Goal: Transaction & Acquisition: Purchase product/service

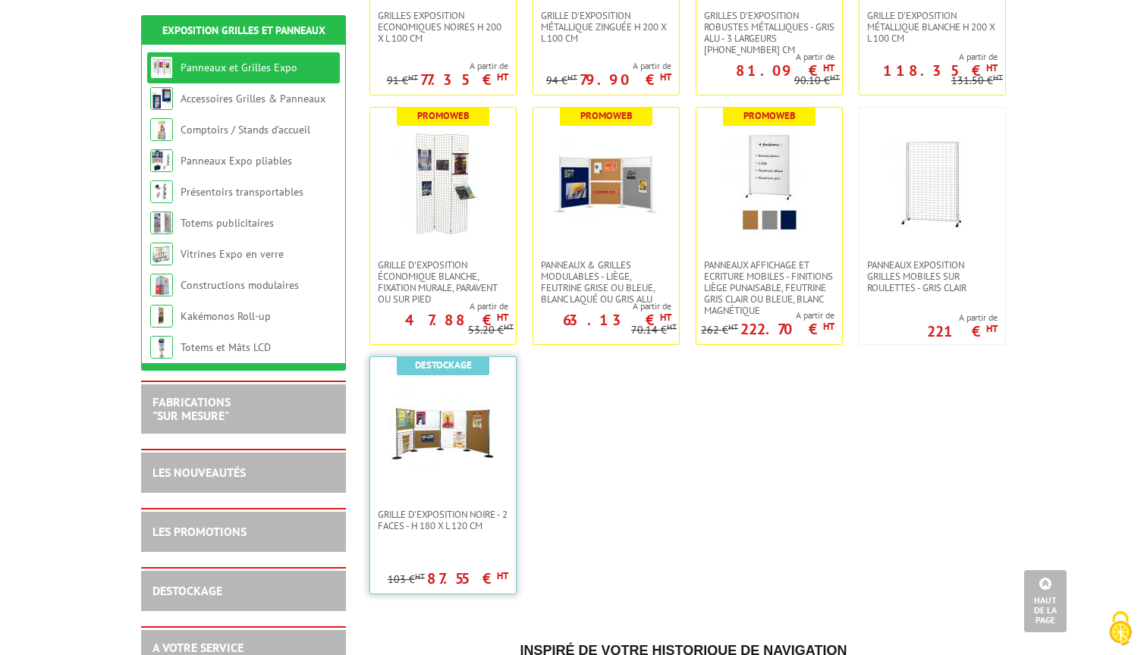
scroll to position [461, 0]
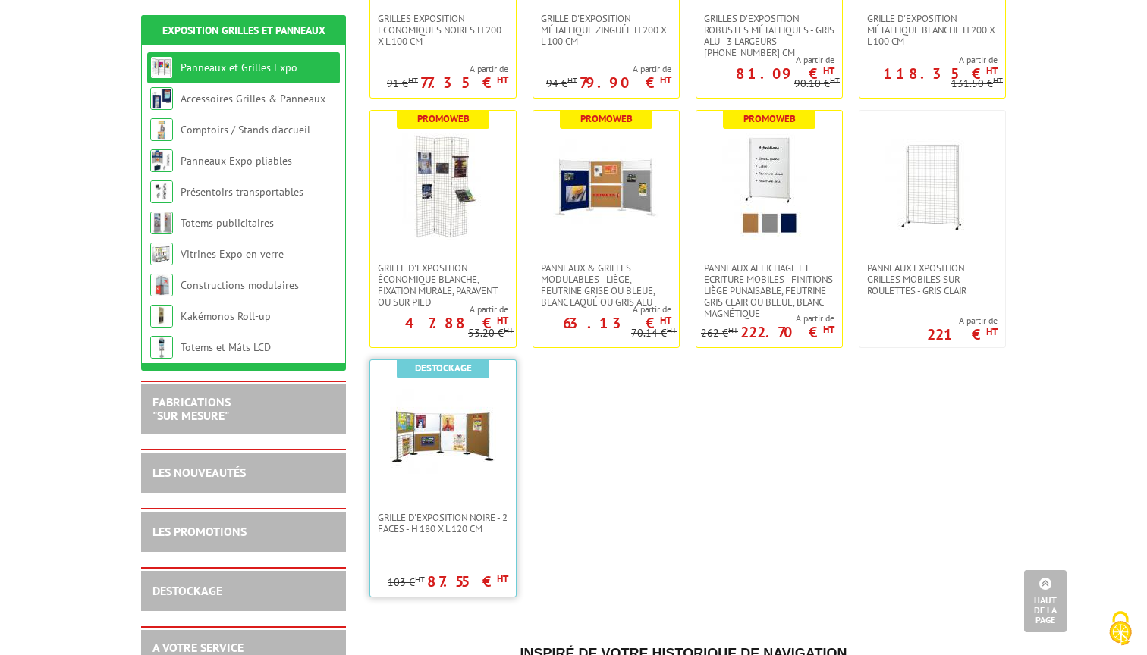
click at [444, 433] on img at bounding box center [443, 436] width 106 height 106
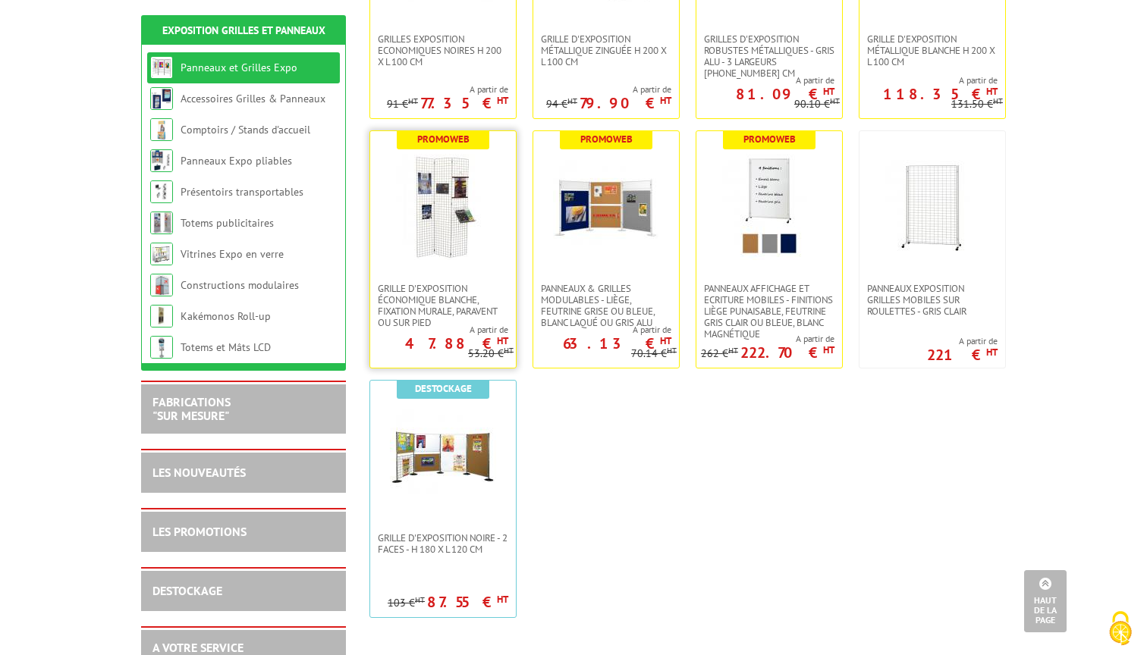
scroll to position [253, 0]
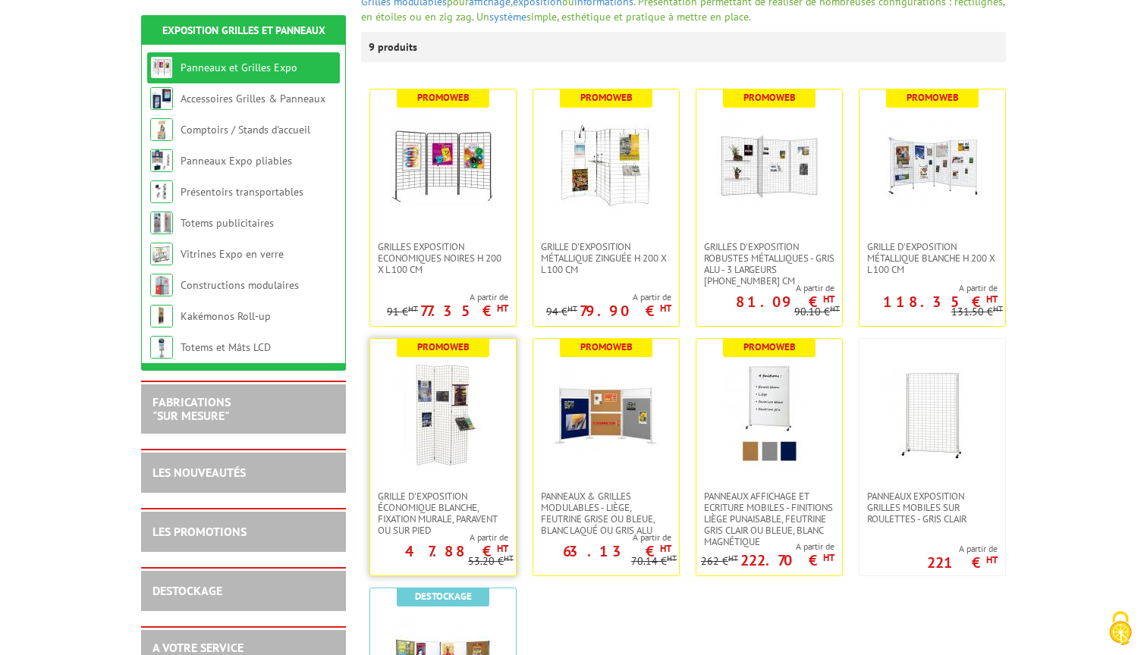
click at [433, 413] on img at bounding box center [443, 415] width 106 height 106
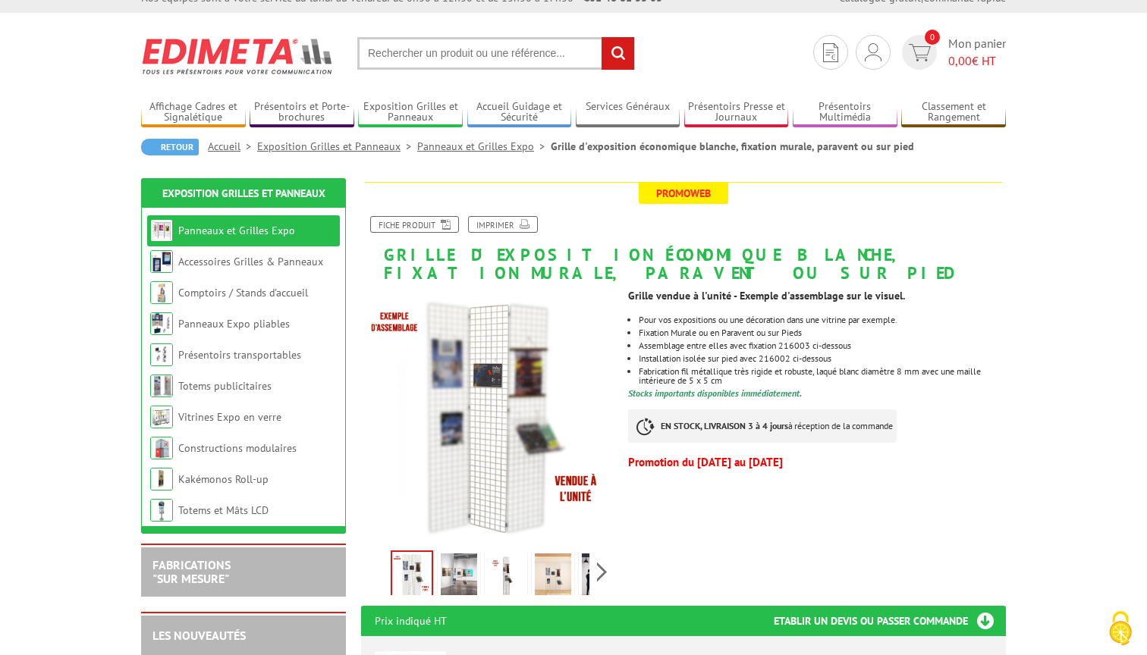
scroll to position [58, 0]
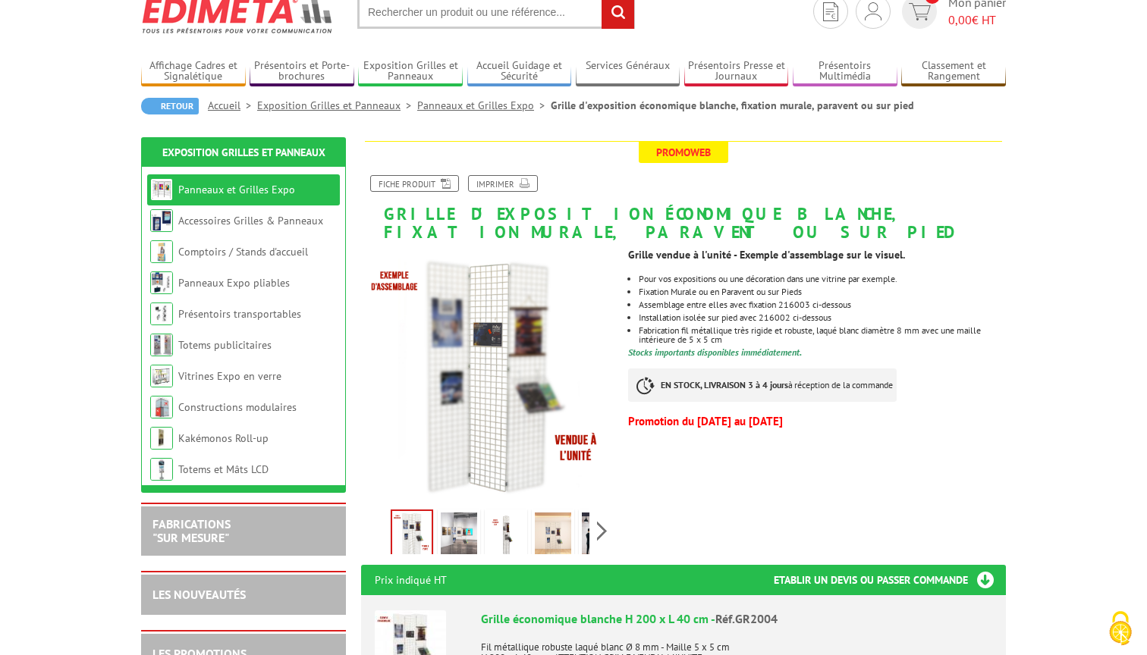
click at [499, 529] on img at bounding box center [506, 536] width 36 height 47
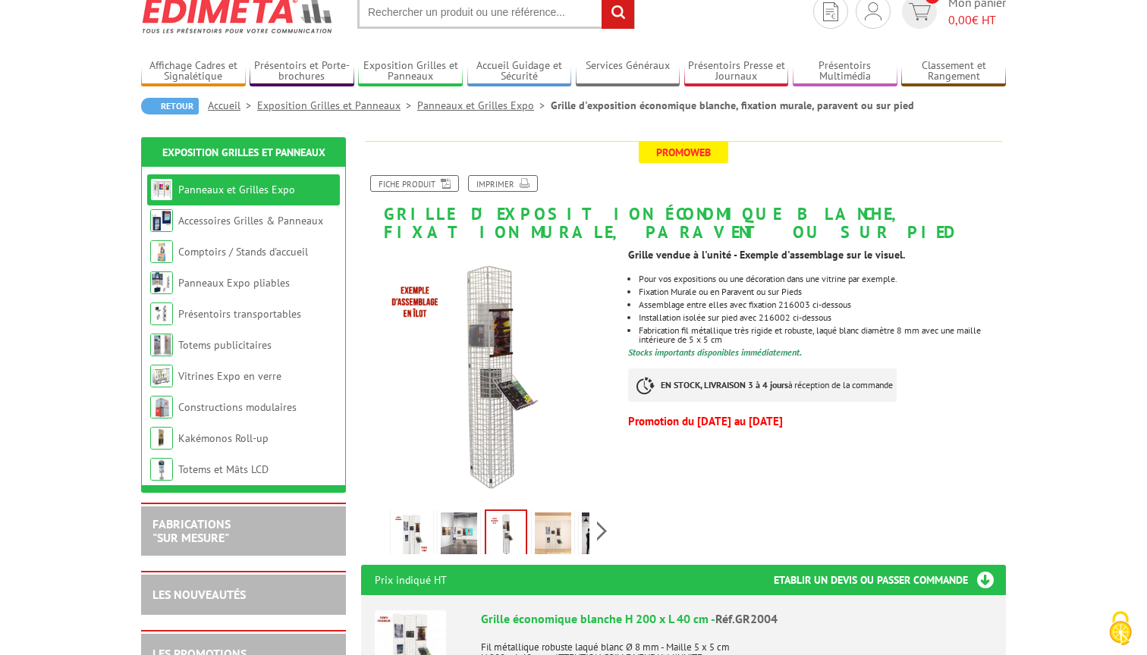
click at [467, 530] on img at bounding box center [459, 536] width 36 height 47
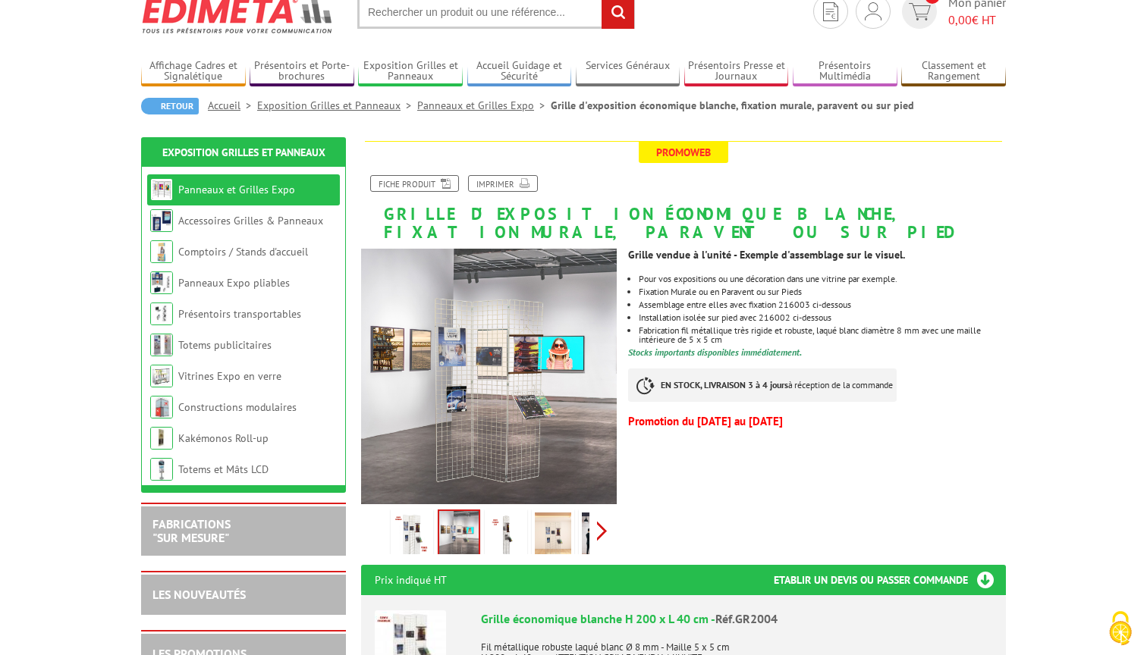
click at [600, 524] on div "Previous Next" at bounding box center [489, 530] width 256 height 53
click at [562, 534] on img at bounding box center [566, 536] width 36 height 47
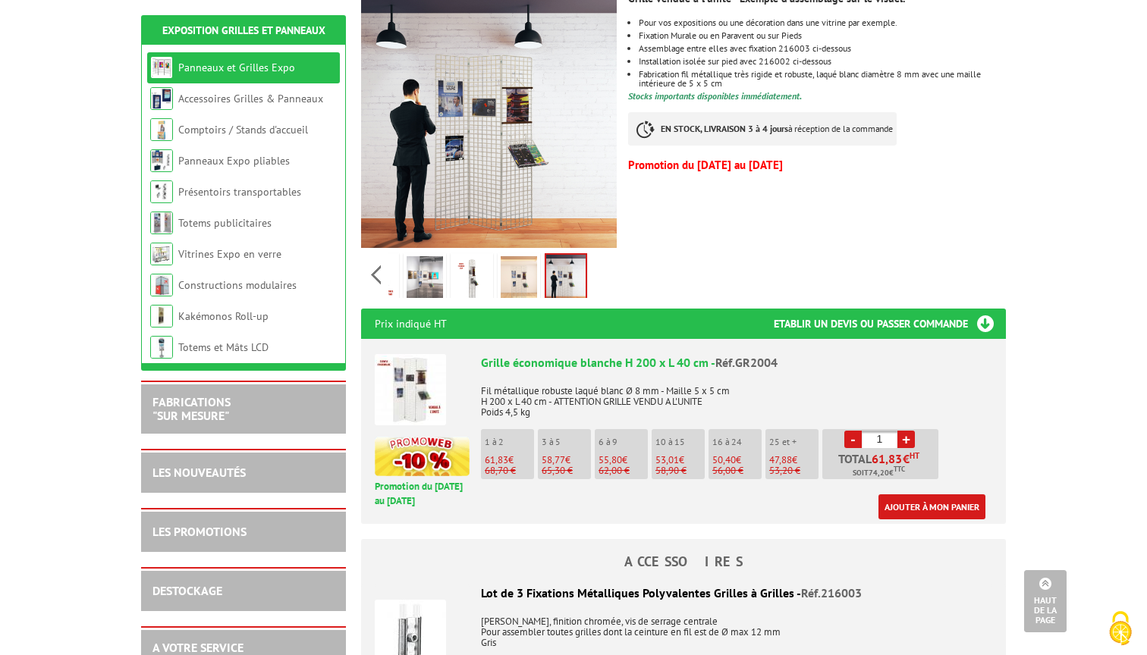
scroll to position [474, 0]
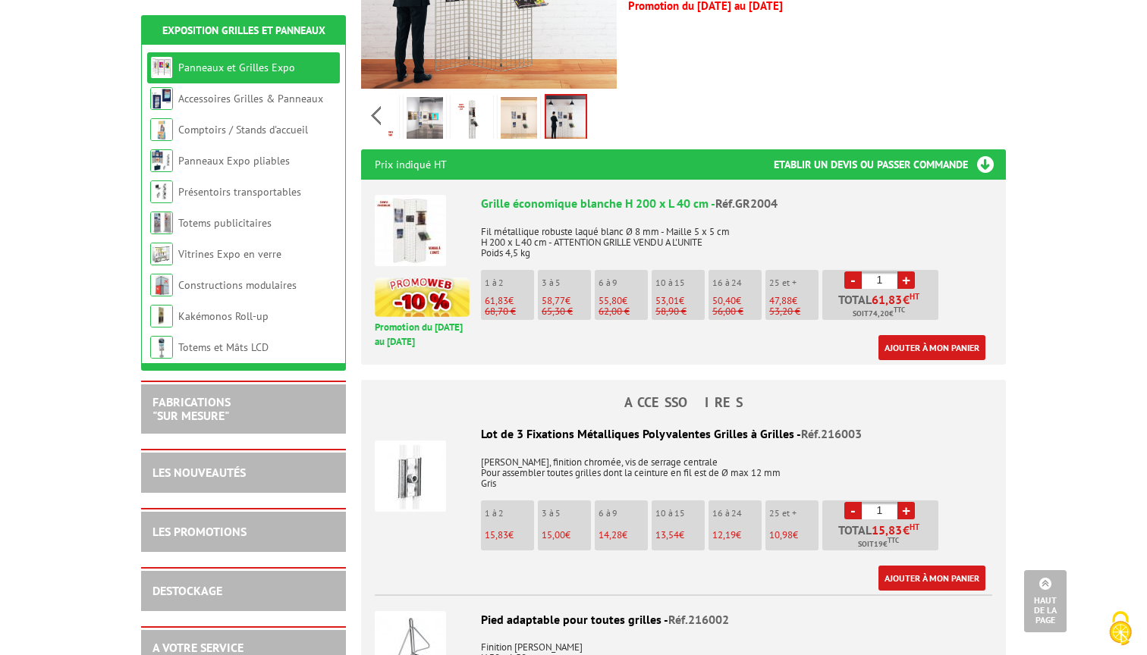
click at [563, 282] on p "3 à 5" at bounding box center [565, 283] width 49 height 11
click at [905, 275] on link "+" at bounding box center [905, 279] width 17 height 17
type input "3"
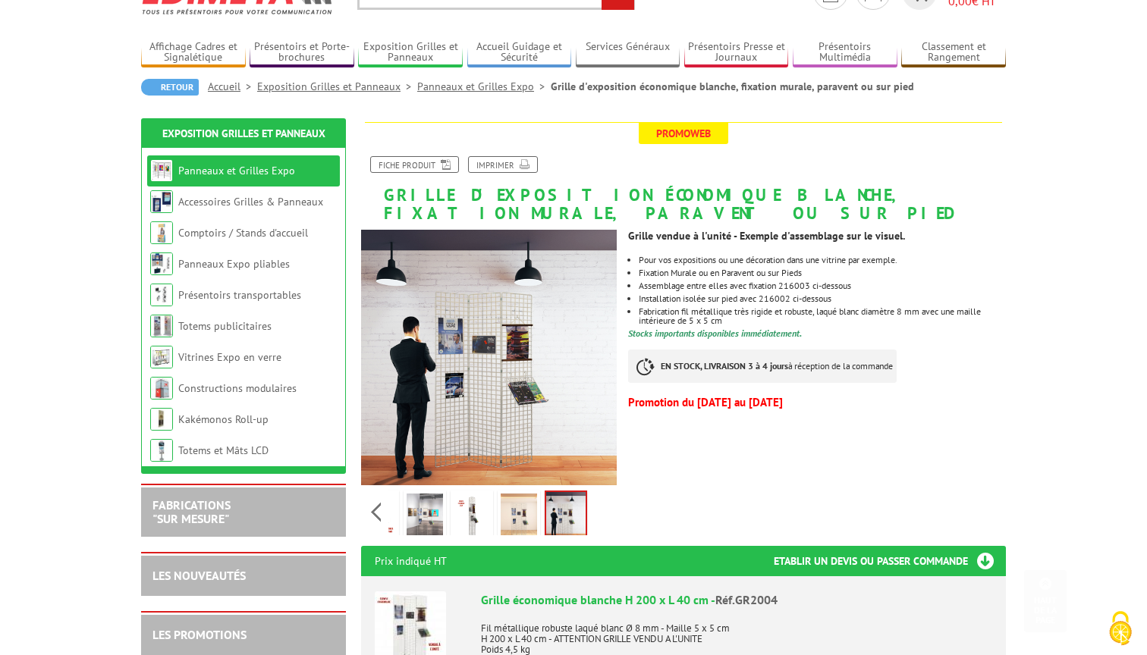
scroll to position [28, 0]
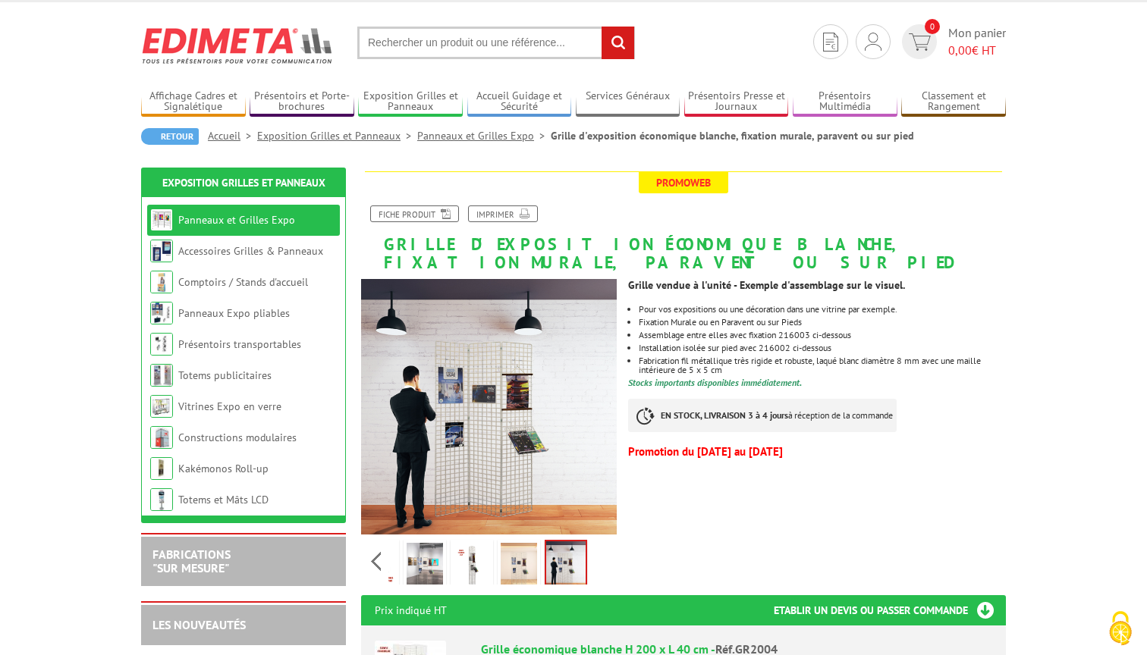
click at [466, 136] on link "Panneaux et Grilles Expo" at bounding box center [483, 136] width 133 height 14
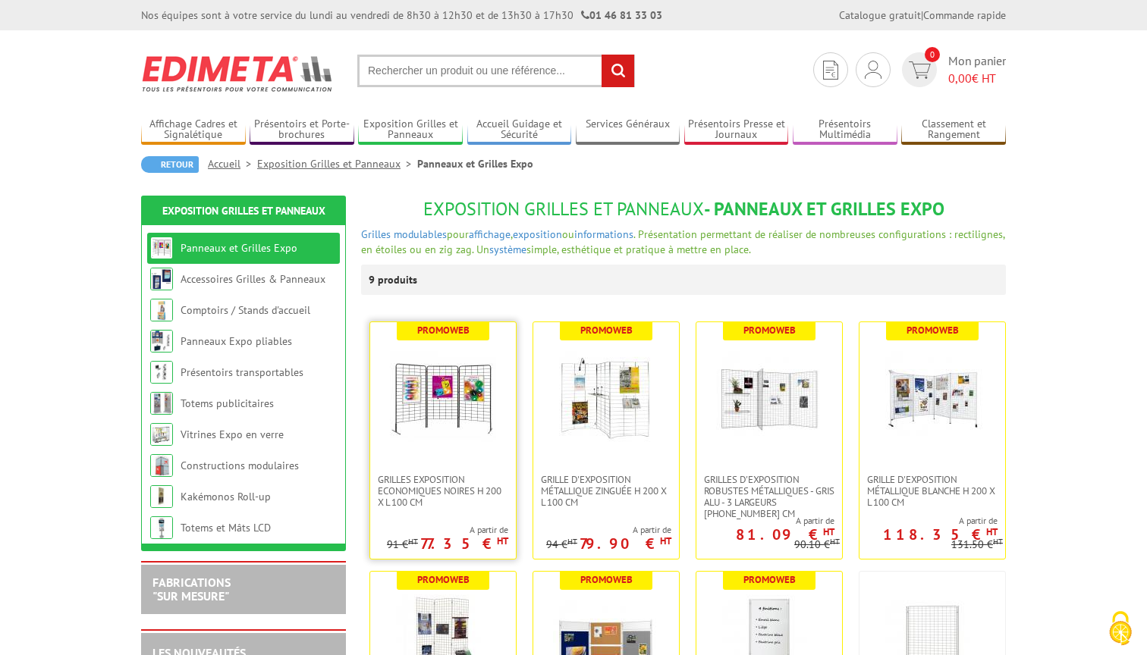
click at [460, 356] on img at bounding box center [443, 398] width 106 height 106
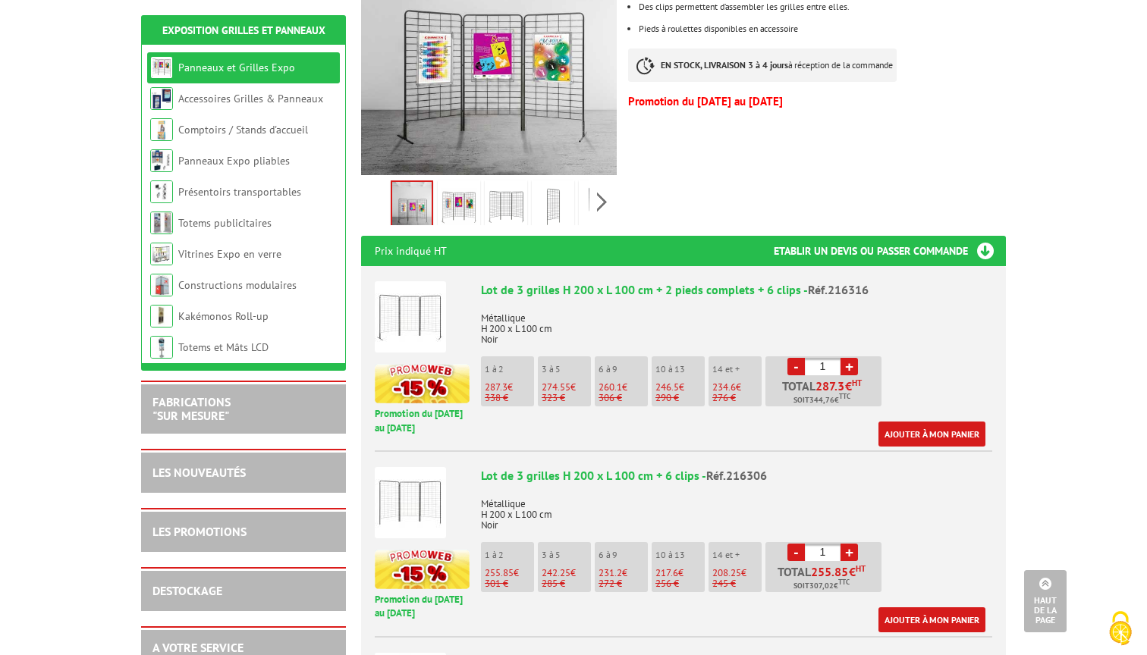
scroll to position [485, 0]
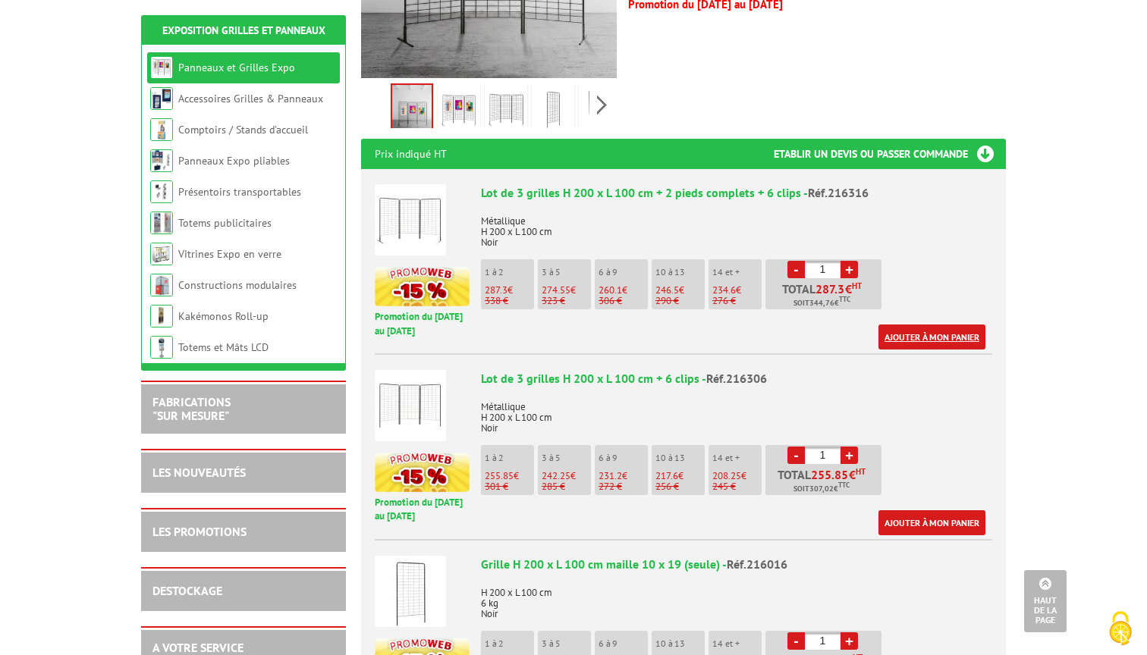
click at [906, 325] on link "Ajouter à mon panier" at bounding box center [931, 337] width 107 height 25
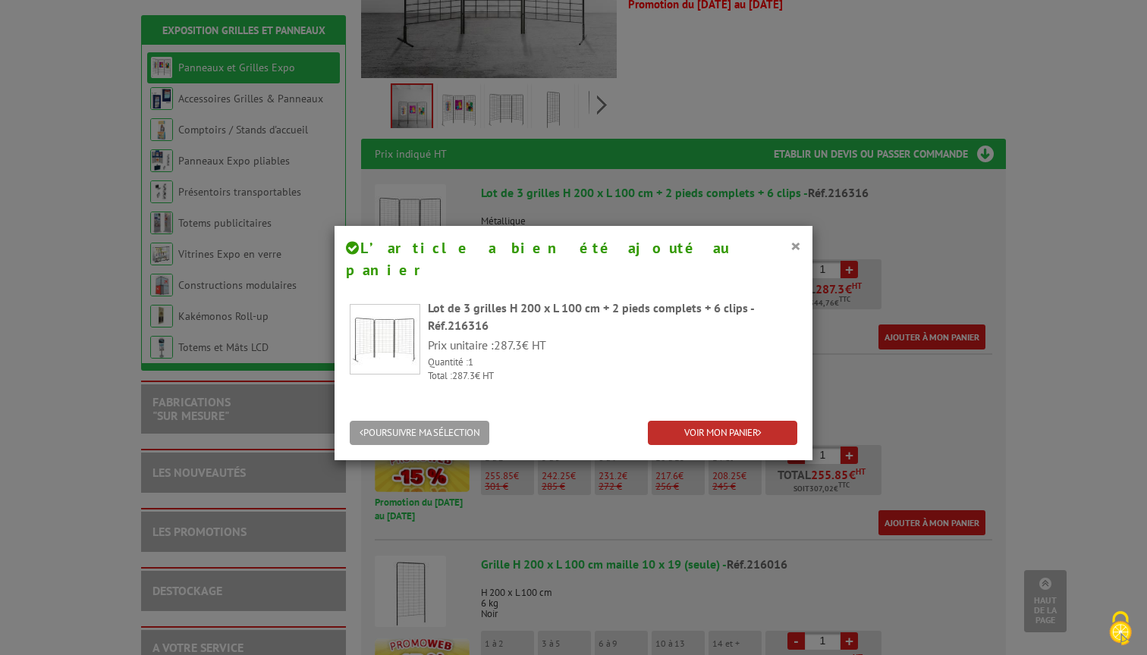
click at [720, 421] on link "VOIR MON PANIER" at bounding box center [722, 433] width 149 height 25
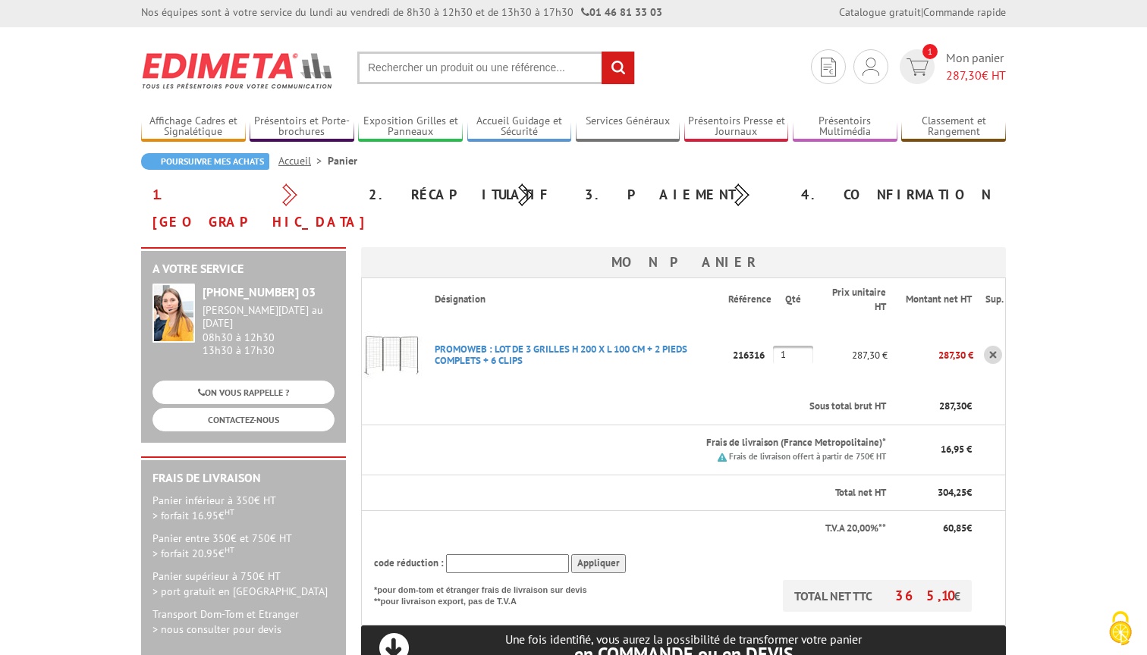
scroll to position [6, 0]
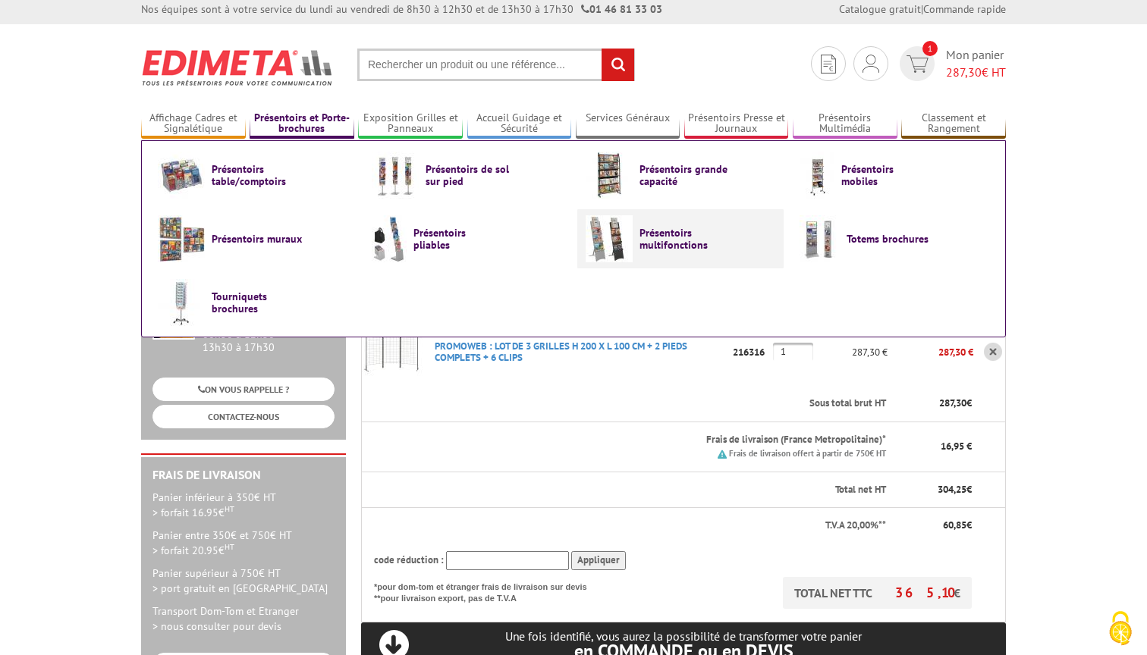
click at [705, 231] on span "Présentoirs multifonctions" at bounding box center [684, 239] width 91 height 24
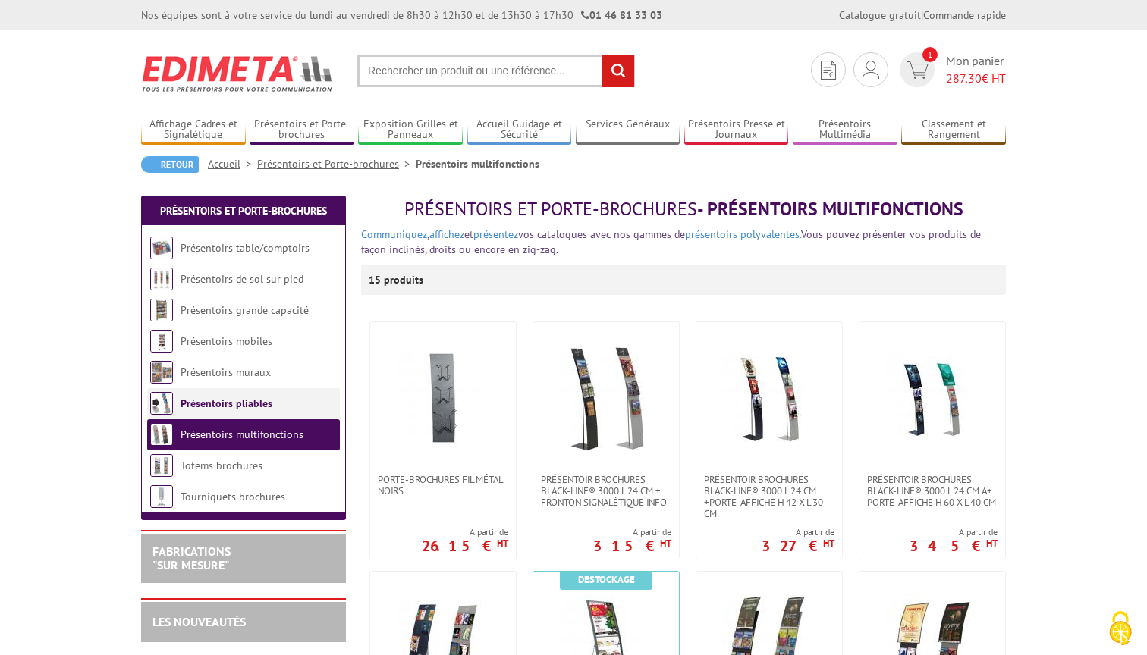
click at [204, 403] on link "Présentoirs pliables" at bounding box center [226, 404] width 92 height 14
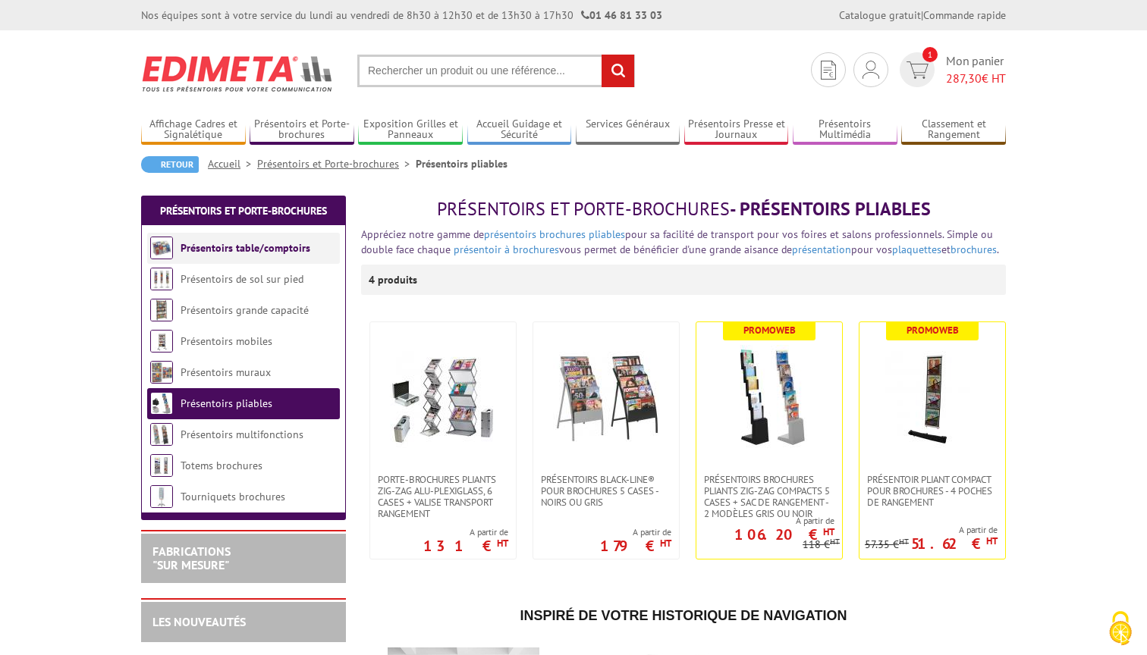
click at [209, 250] on link "Présentoirs table/comptoirs" at bounding box center [245, 248] width 130 height 14
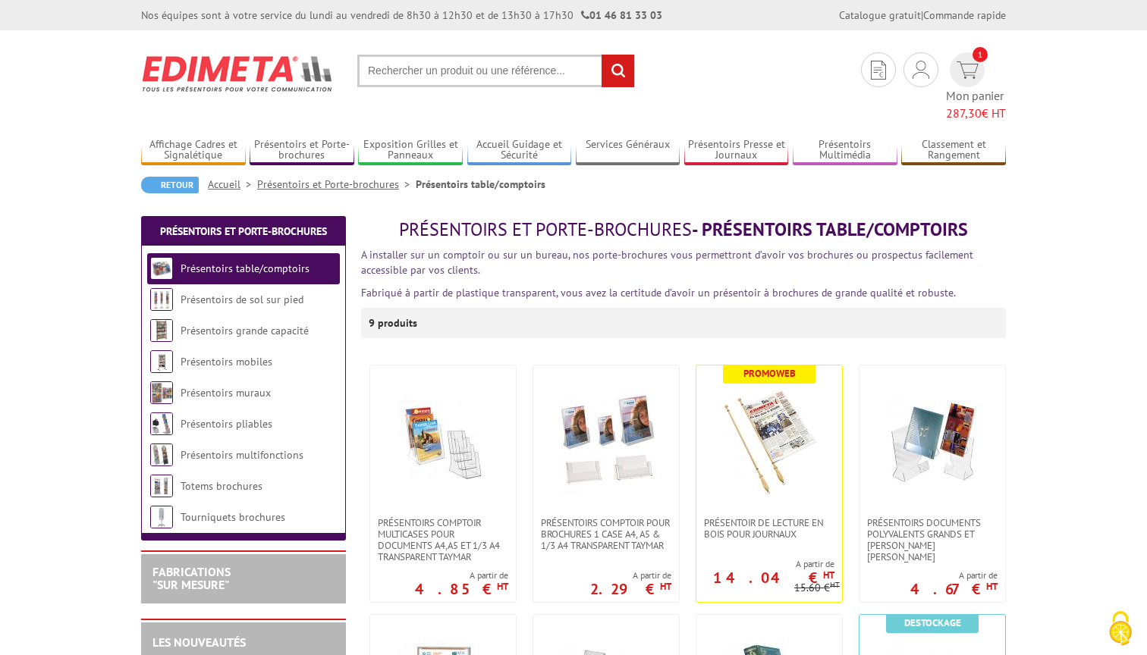
click at [491, 68] on input "text" at bounding box center [496, 71] width 278 height 33
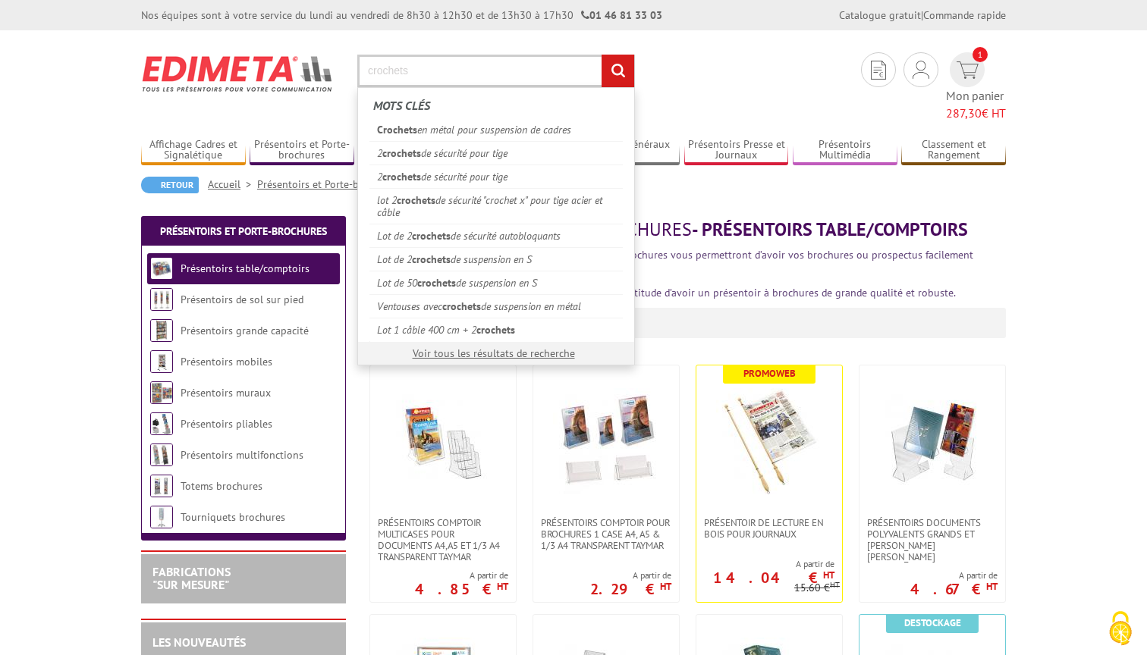
type input "crochets"
click at [613, 72] on input "rechercher" at bounding box center [617, 71] width 33 height 33
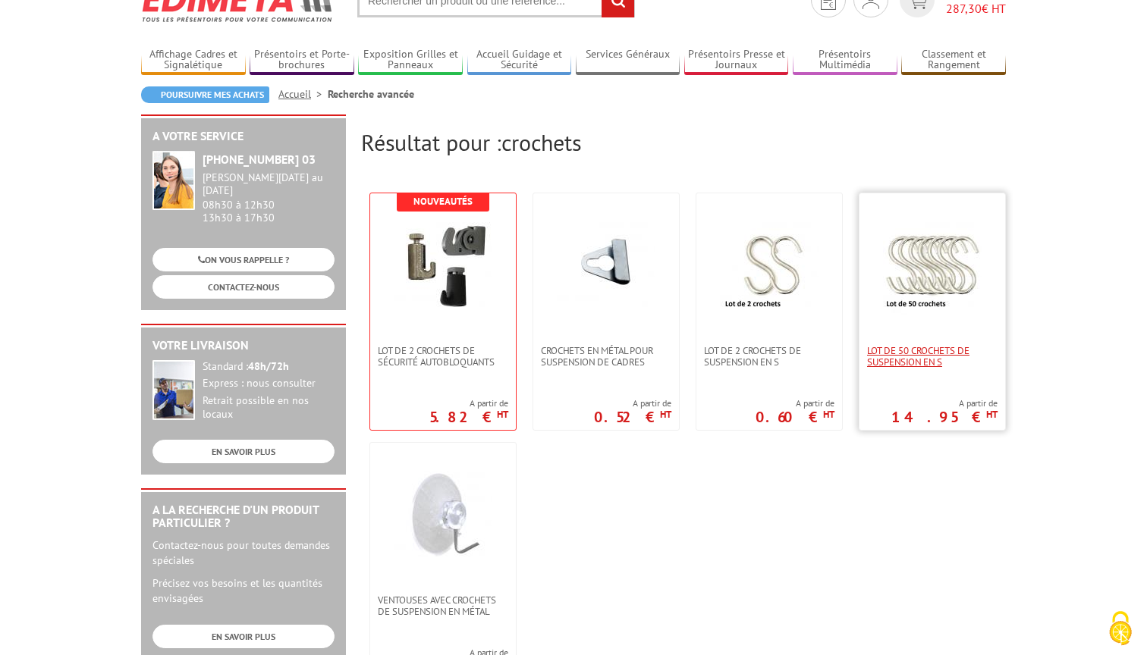
scroll to position [257, 0]
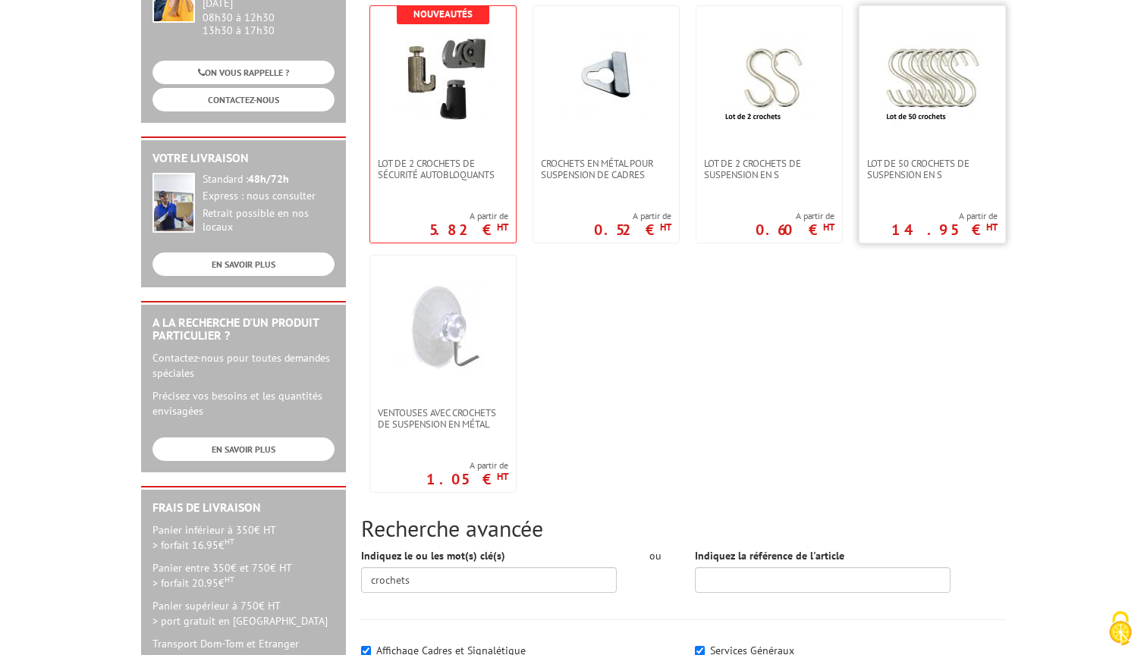
click at [924, 87] on img at bounding box center [932, 78] width 99 height 99
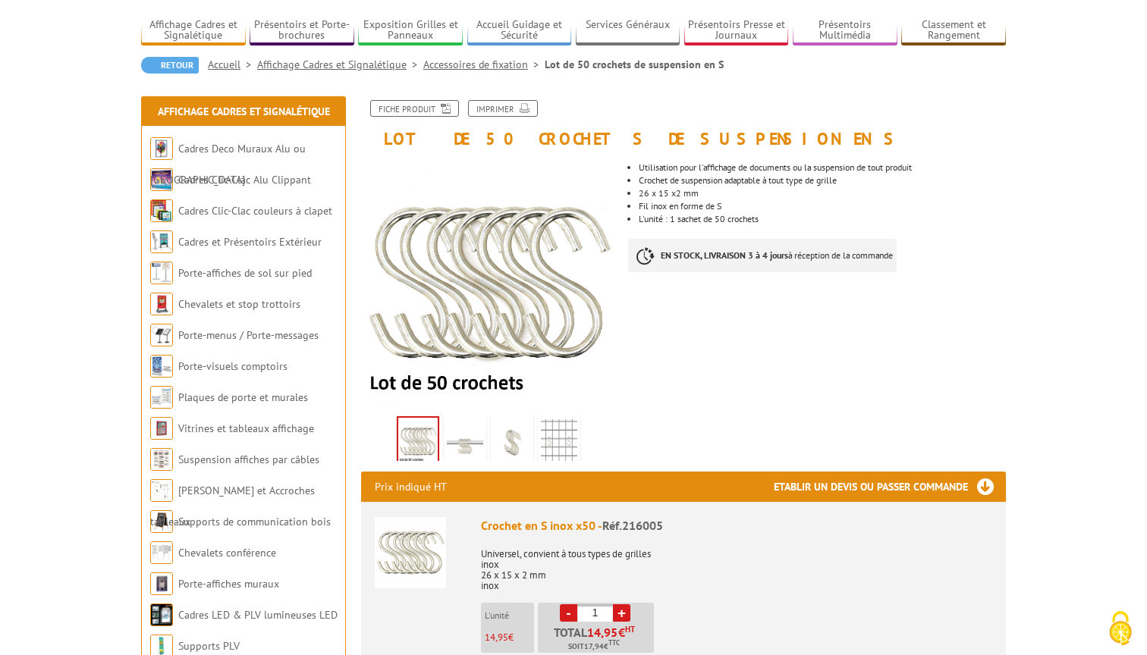
scroll to position [183, 0]
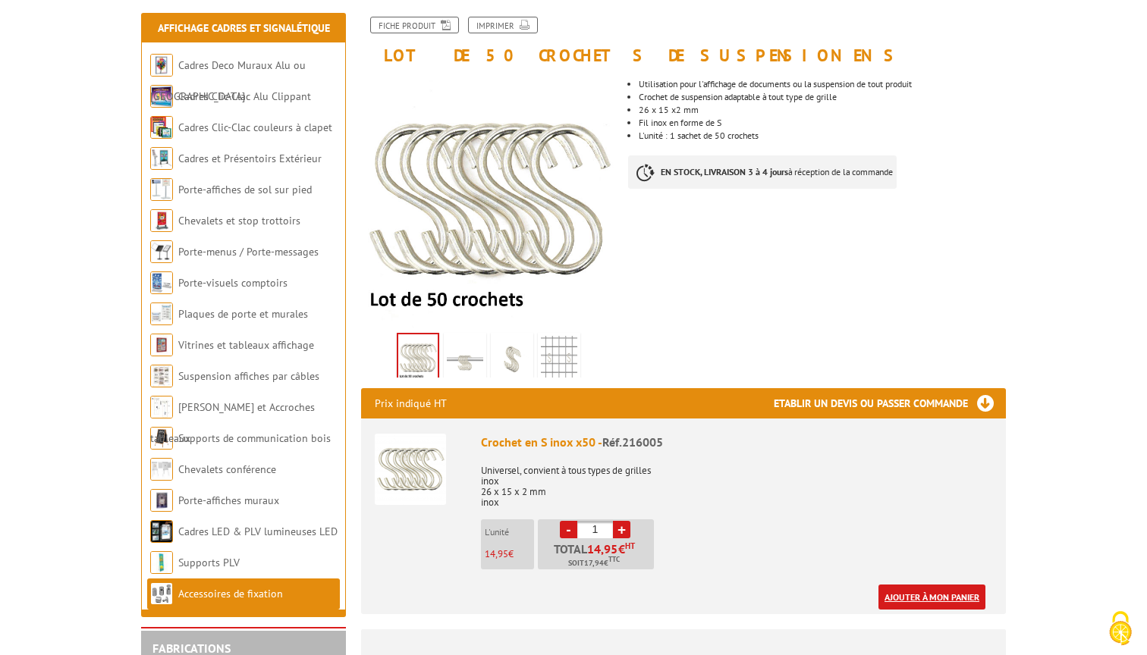
click at [904, 592] on link "Ajouter à mon panier" at bounding box center [931, 597] width 107 height 25
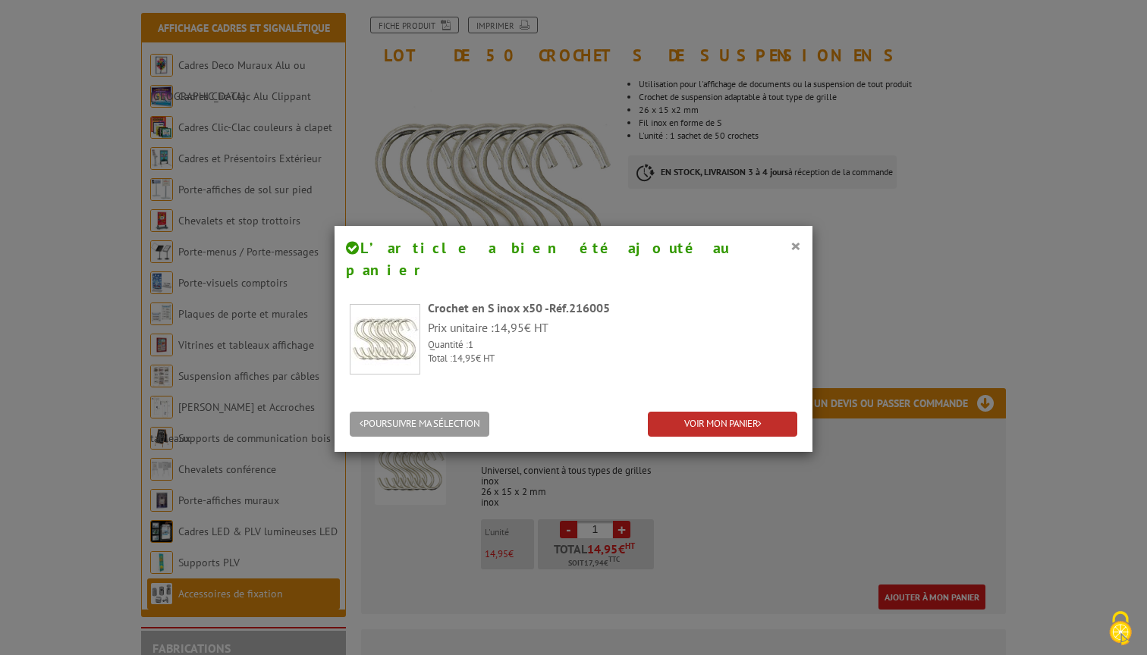
click at [715, 412] on link "VOIR MON PANIER" at bounding box center [722, 424] width 149 height 25
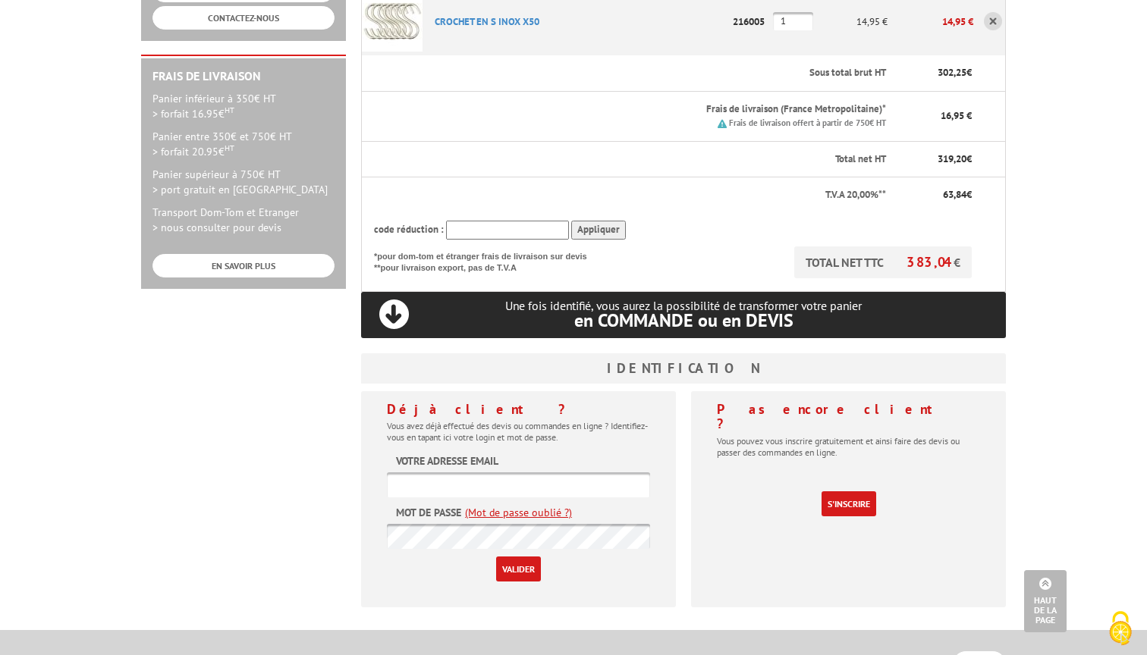
scroll to position [413, 0]
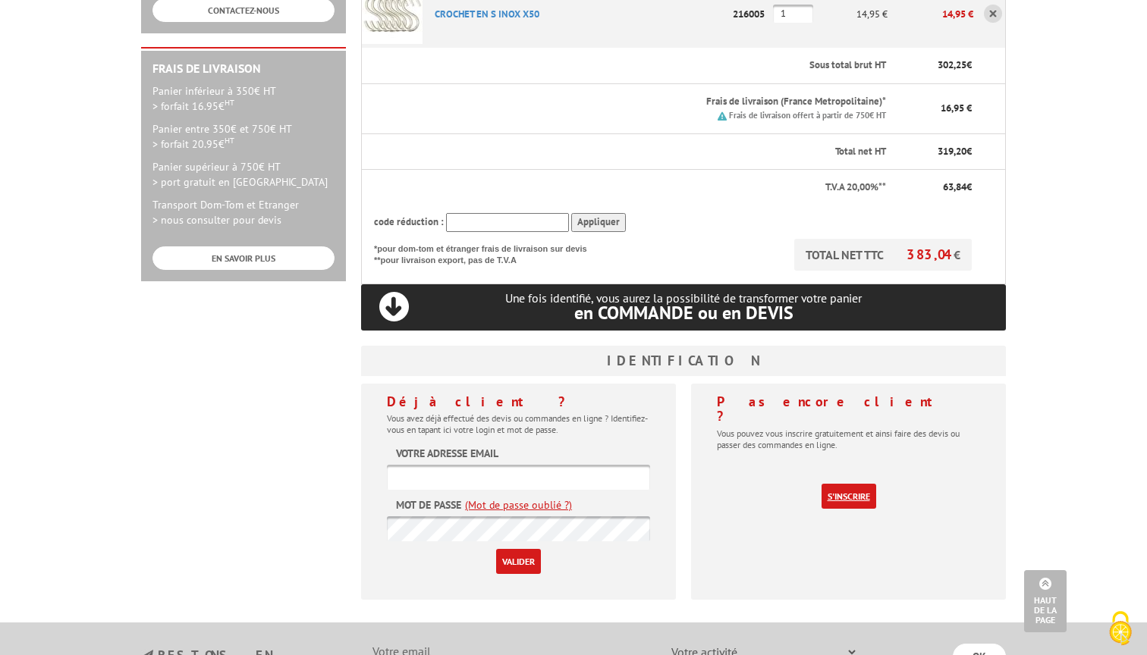
click at [839, 484] on link "S'inscrire" at bounding box center [848, 496] width 55 height 25
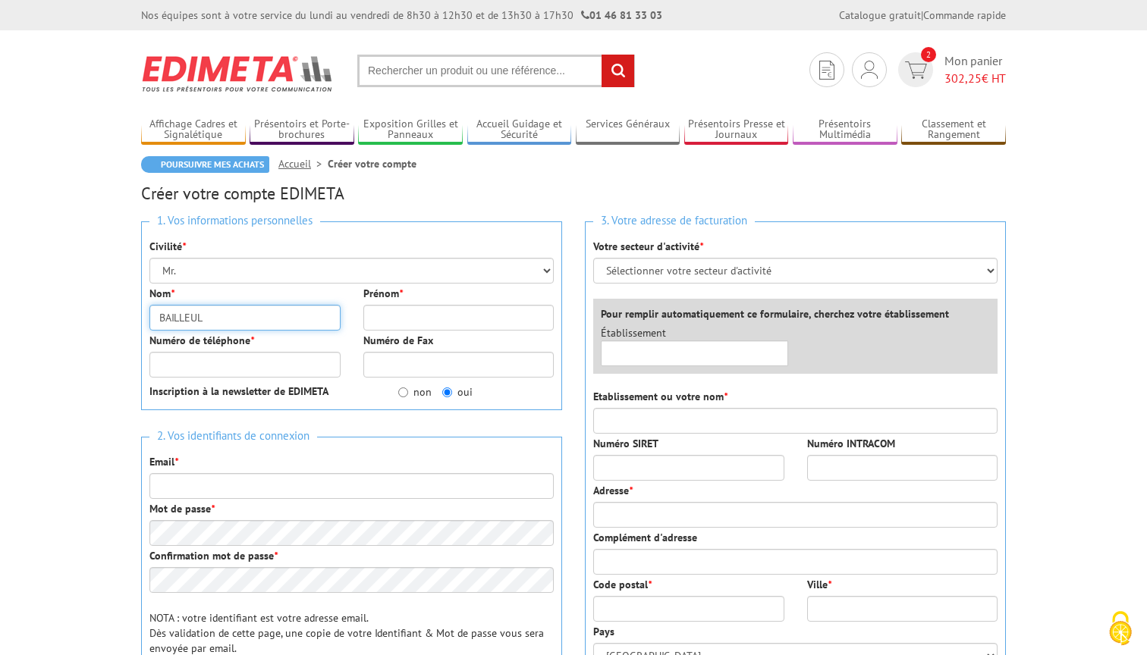
type input "BAILLEUL"
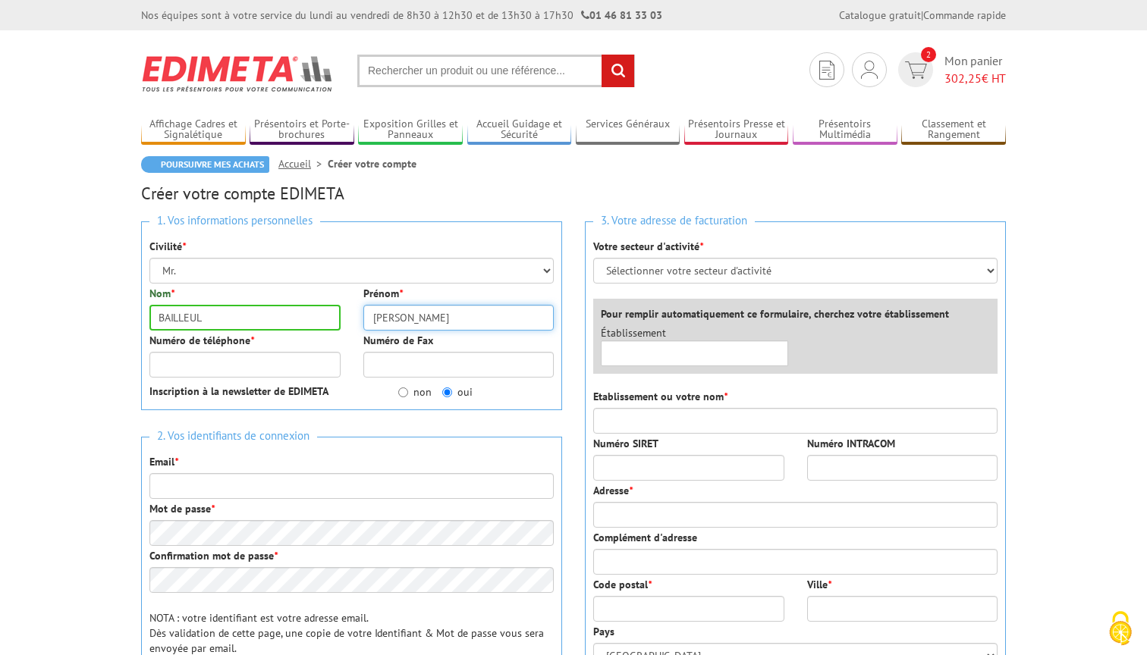
type input "[PERSON_NAME]"
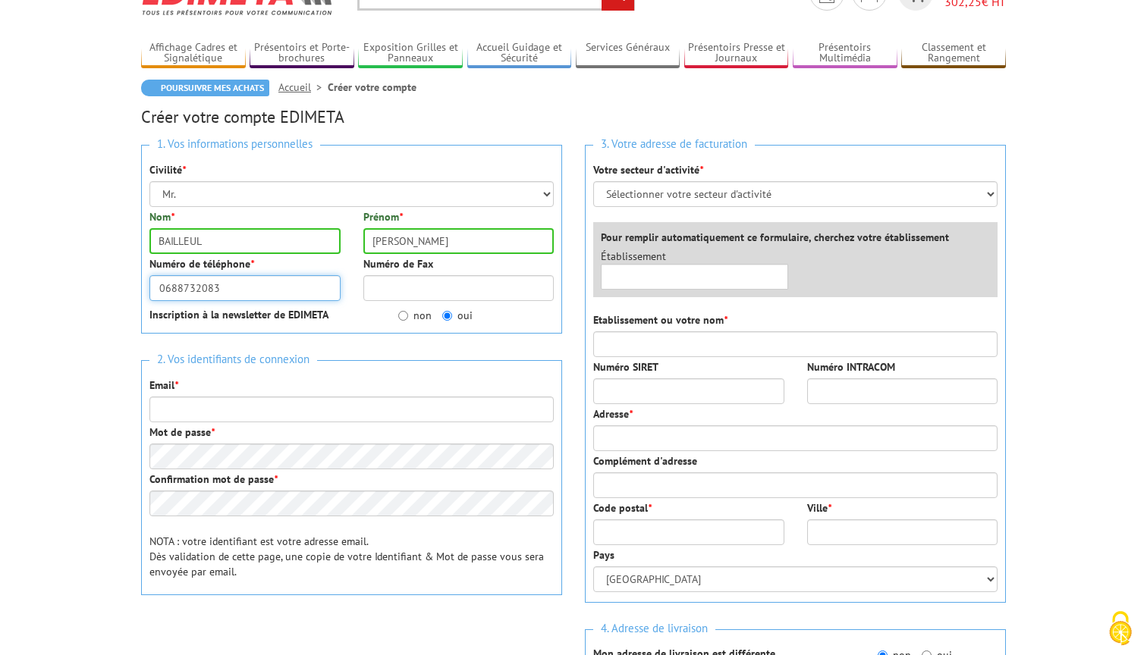
scroll to position [80, 0]
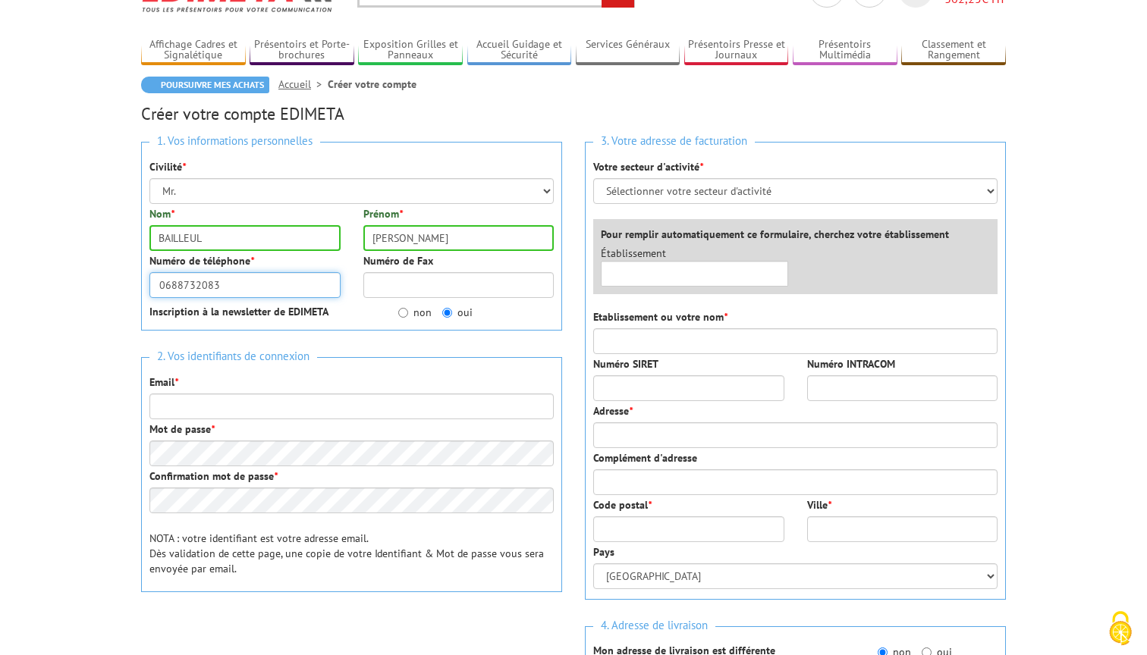
type input "0688732083"
click at [400, 314] on input "non" at bounding box center [403, 313] width 10 height 10
radio input "true"
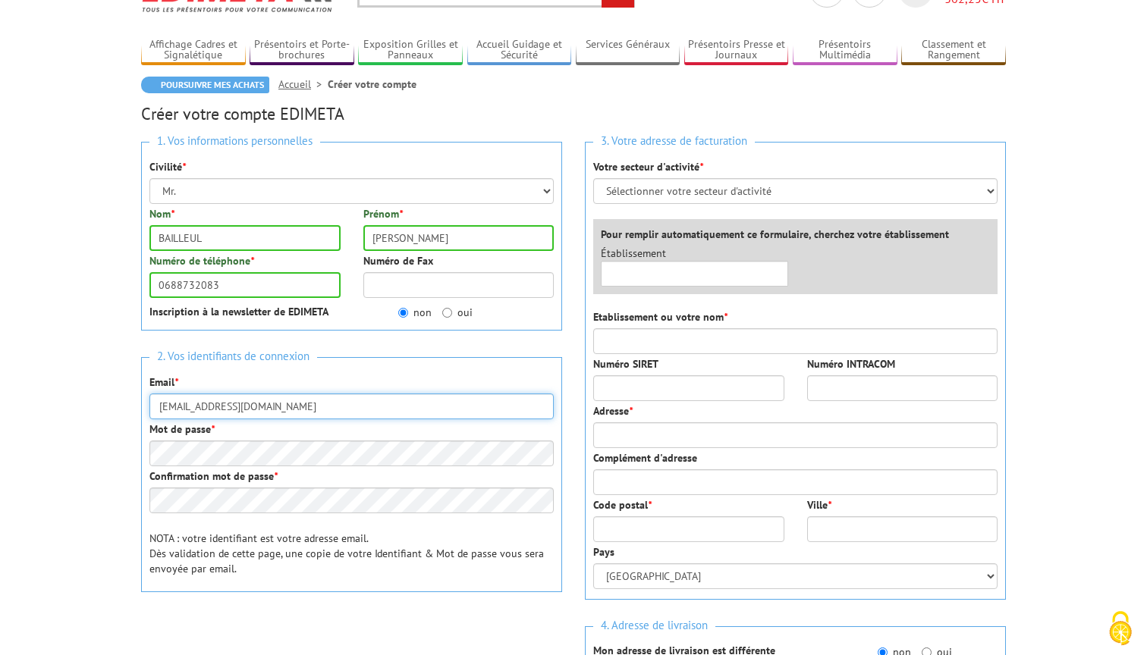
type input "[EMAIL_ADDRESS][DOMAIN_NAME]"
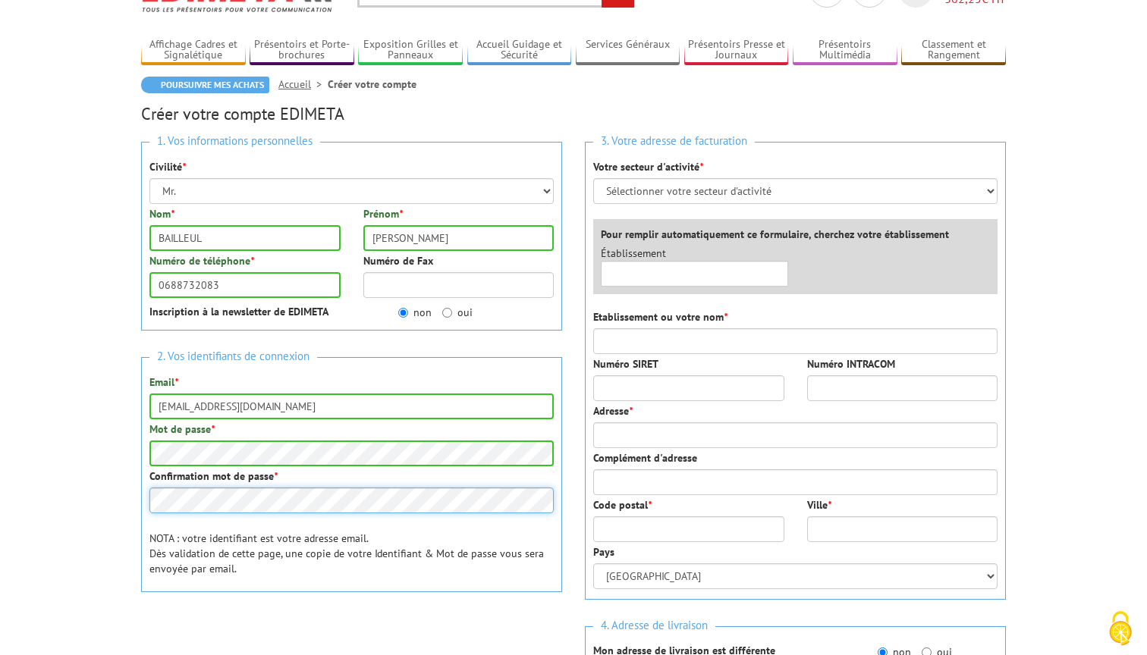
scroll to position [99, 0]
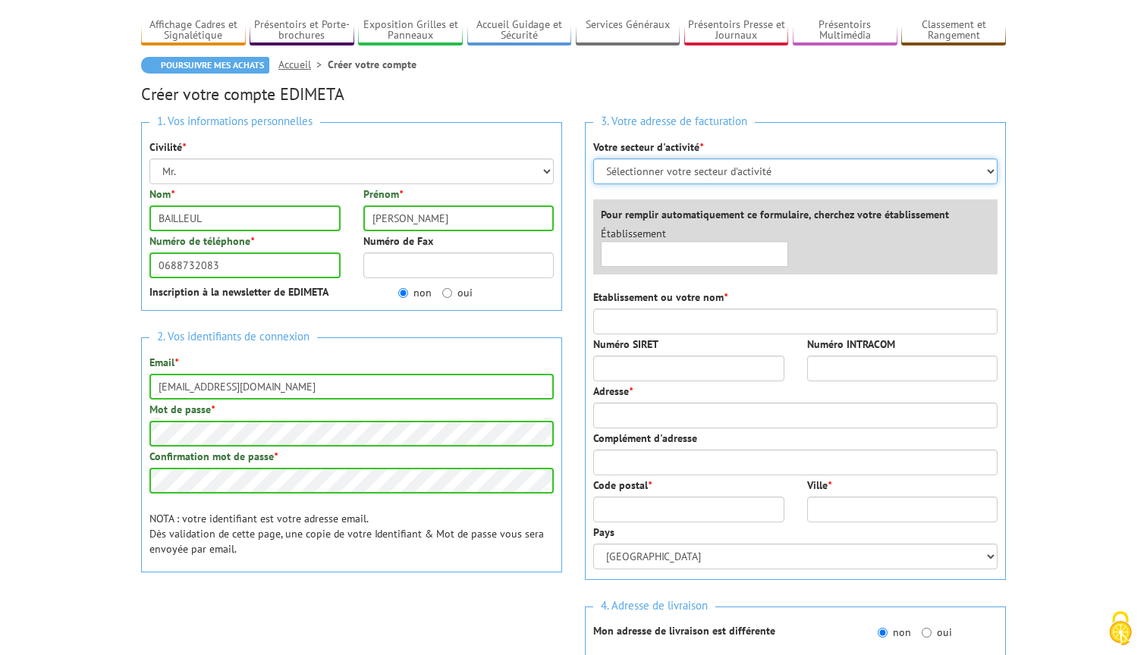
select select "877"
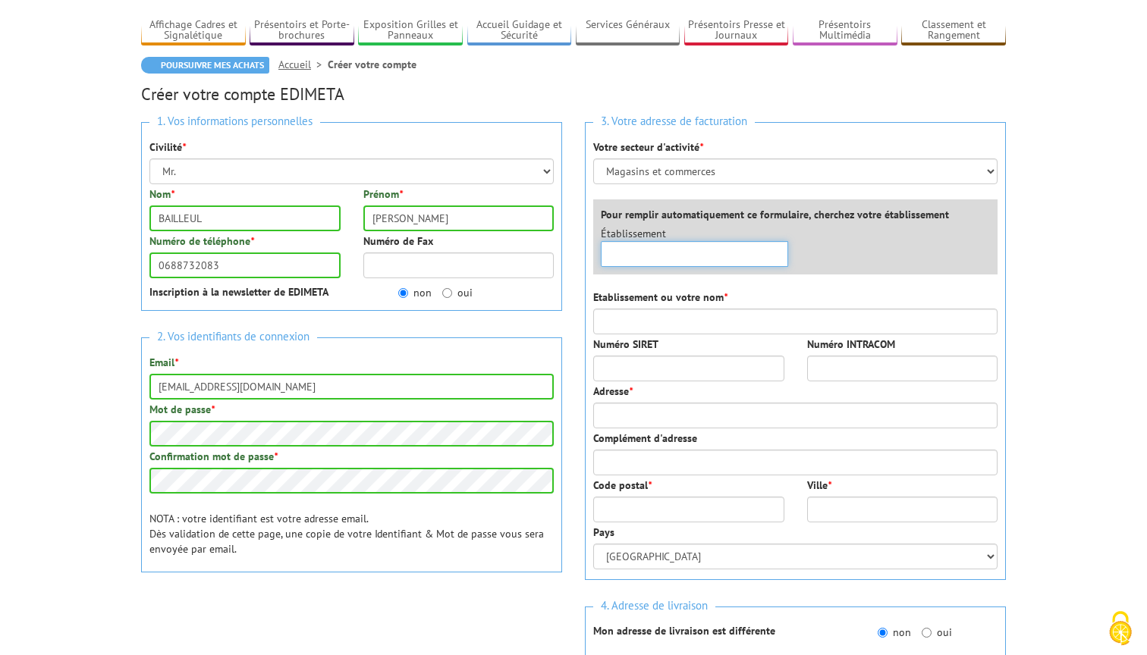
click at [700, 256] on input "text" at bounding box center [694, 254] width 187 height 26
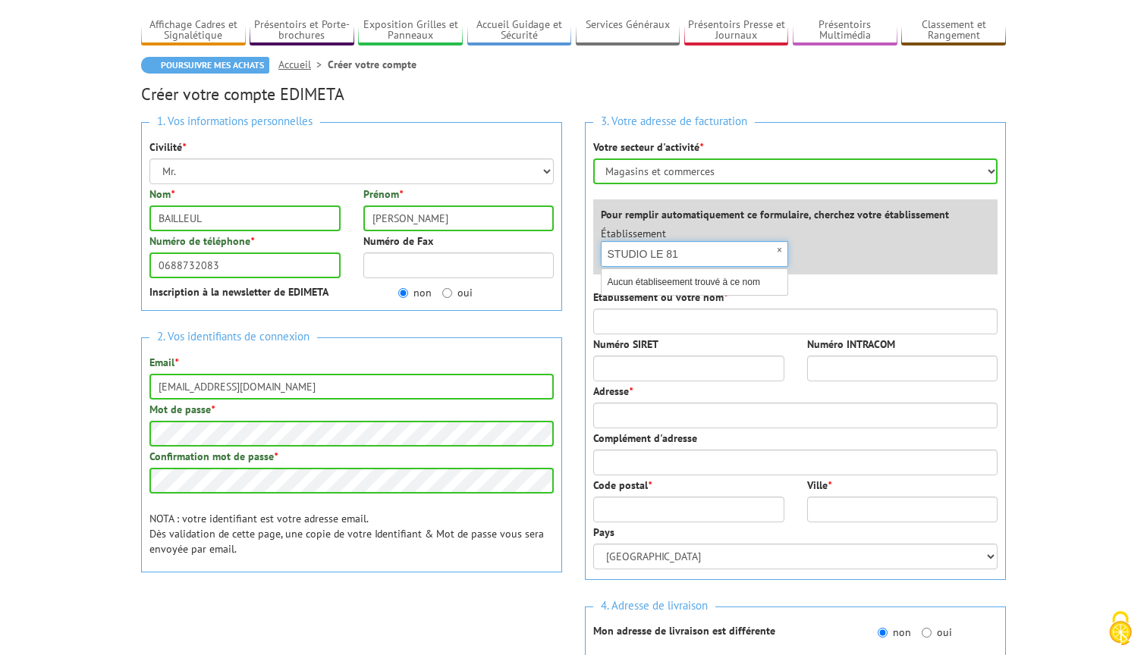
type input "STUDIO LE 81"
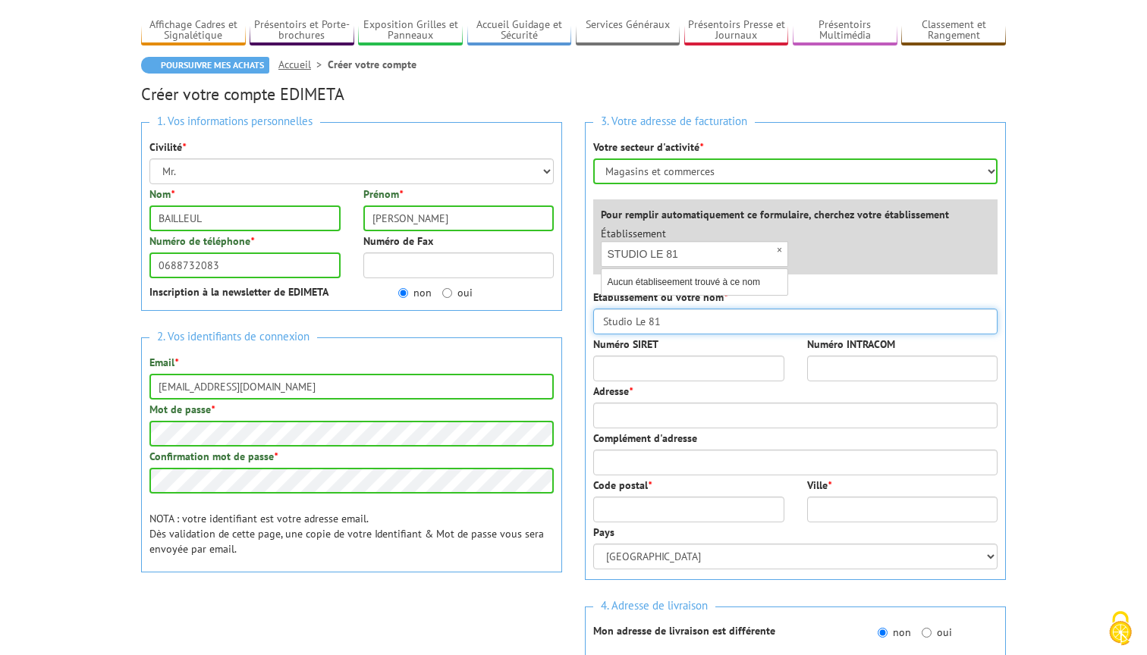
type input "Studio Le 81"
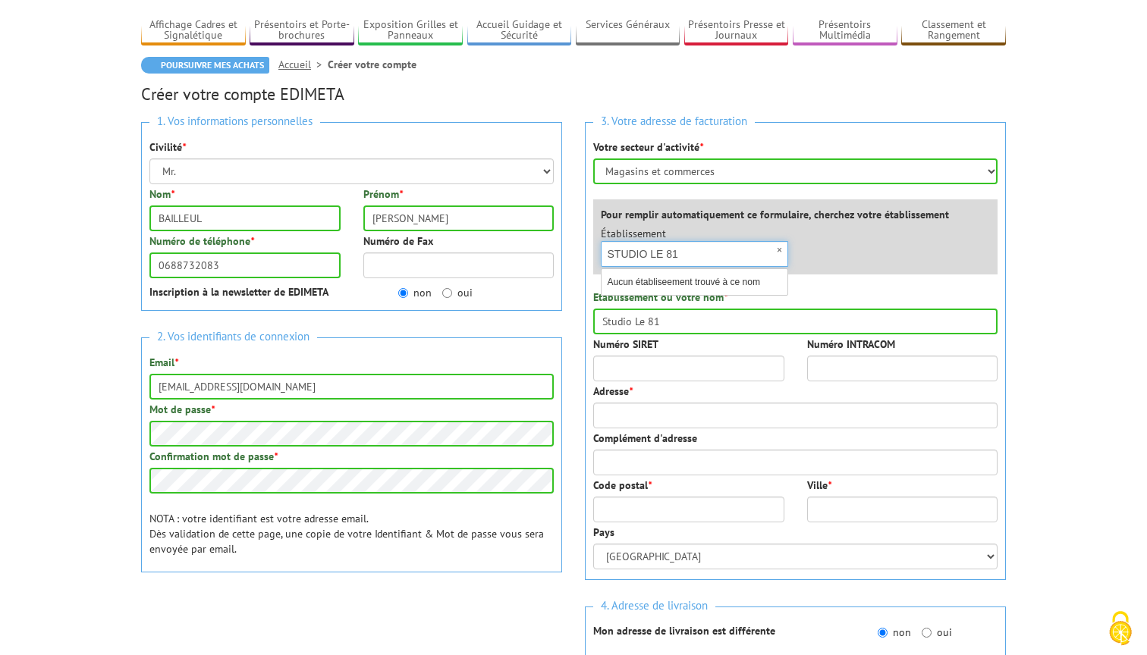
click at [735, 252] on input "STUDIO LE 81" at bounding box center [694, 254] width 187 height 26
drag, startPoint x: 646, startPoint y: 253, endPoint x: 595, endPoint y: 256, distance: 51.7
click at [595, 256] on div "Établissement × STUDIO LE 81 Aucun établiseement trouvé à ce nom" at bounding box center [694, 246] width 210 height 41
click at [808, 249] on div "Établissement × SARL LE 81 Aucun établiseement trouvé à ce nom" at bounding box center [798, 250] width 419 height 49
click at [687, 249] on input "SARL LE 81" at bounding box center [694, 254] width 187 height 26
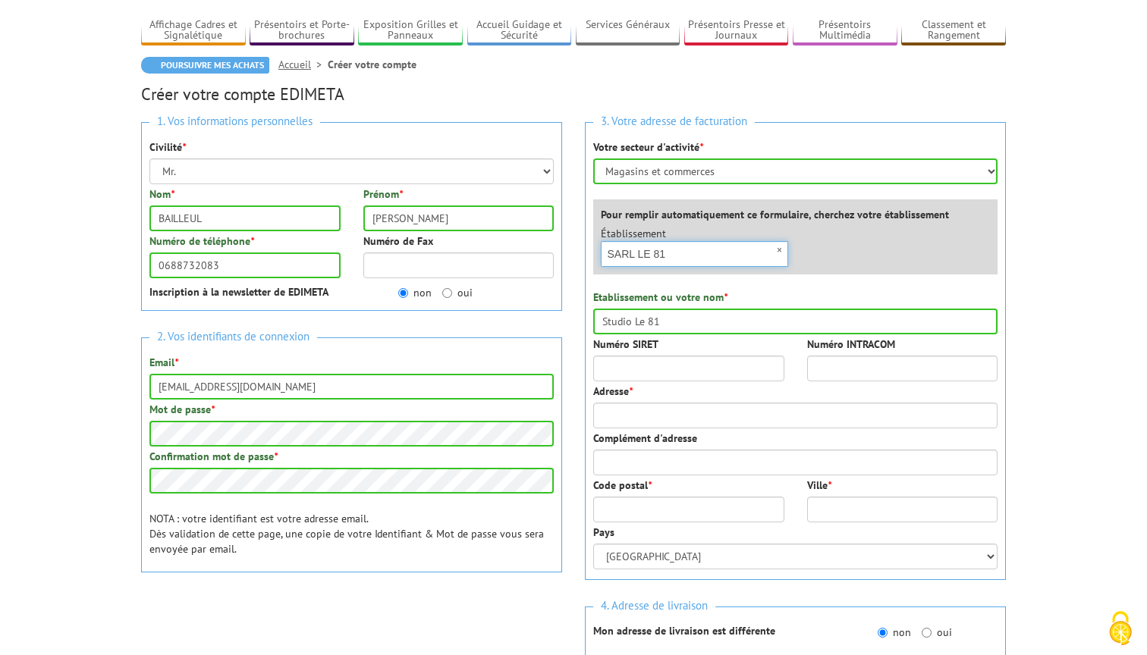
click at [687, 249] on input "SARL LE 81" at bounding box center [694, 254] width 187 height 26
paste input "38196389"
click at [808, 259] on div "Établissement × 381963891 Aucun établiseement trouvé à ce nom" at bounding box center [798, 250] width 419 height 49
click at [670, 250] on input "381963891" at bounding box center [694, 254] width 187 height 26
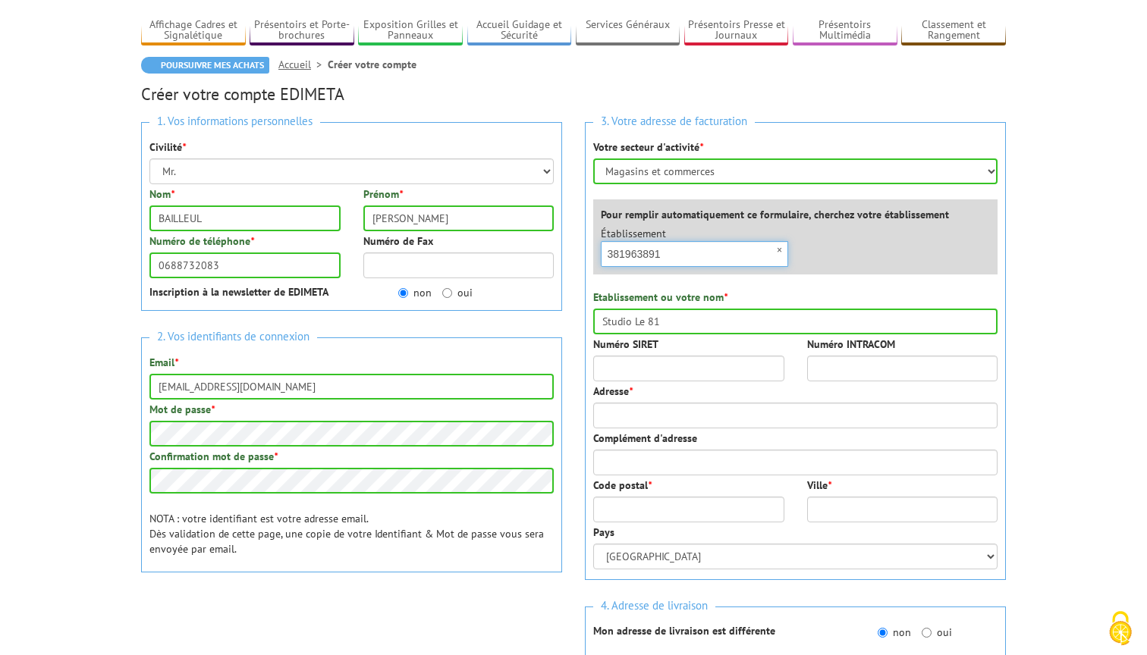
click at [670, 250] on input "381963891" at bounding box center [694, 254] width 187 height 26
paste input "38196389100019"
click at [670, 250] on input "@38196389100019" at bounding box center [694, 254] width 187 height 26
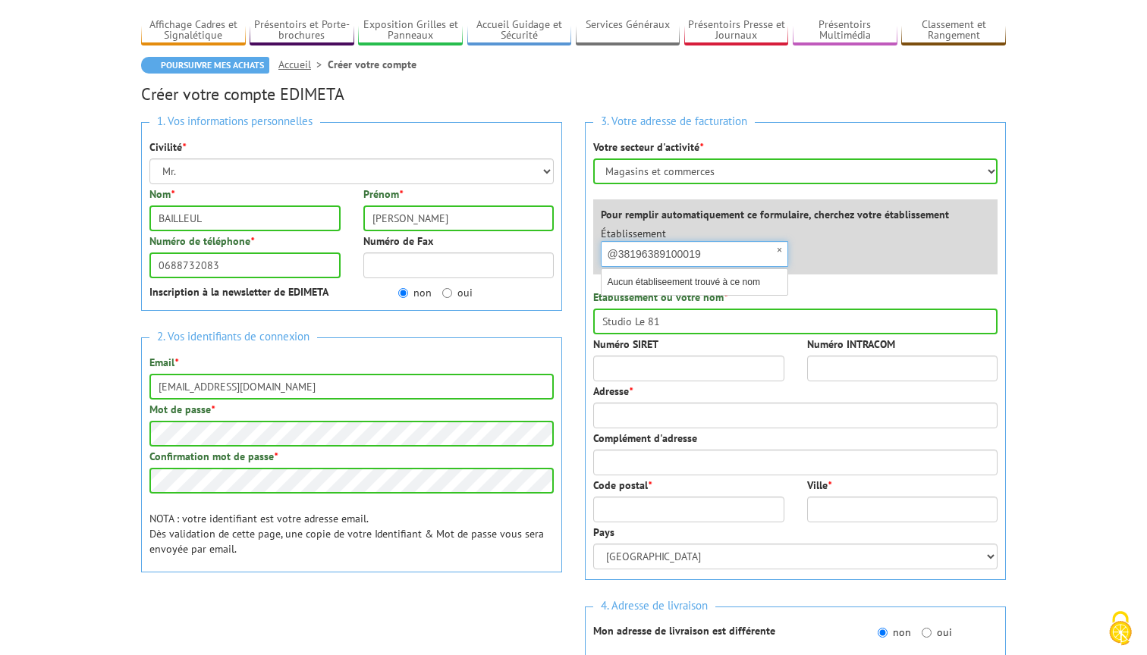
click at [670, 250] on input "@38196389100019" at bounding box center [694, 254] width 187 height 26
paste input "text"
type input "38196389100019"
click at [814, 240] on div "Établissement × 38196389100019 Aucun établiseement trouvé à ce nom" at bounding box center [798, 250] width 419 height 49
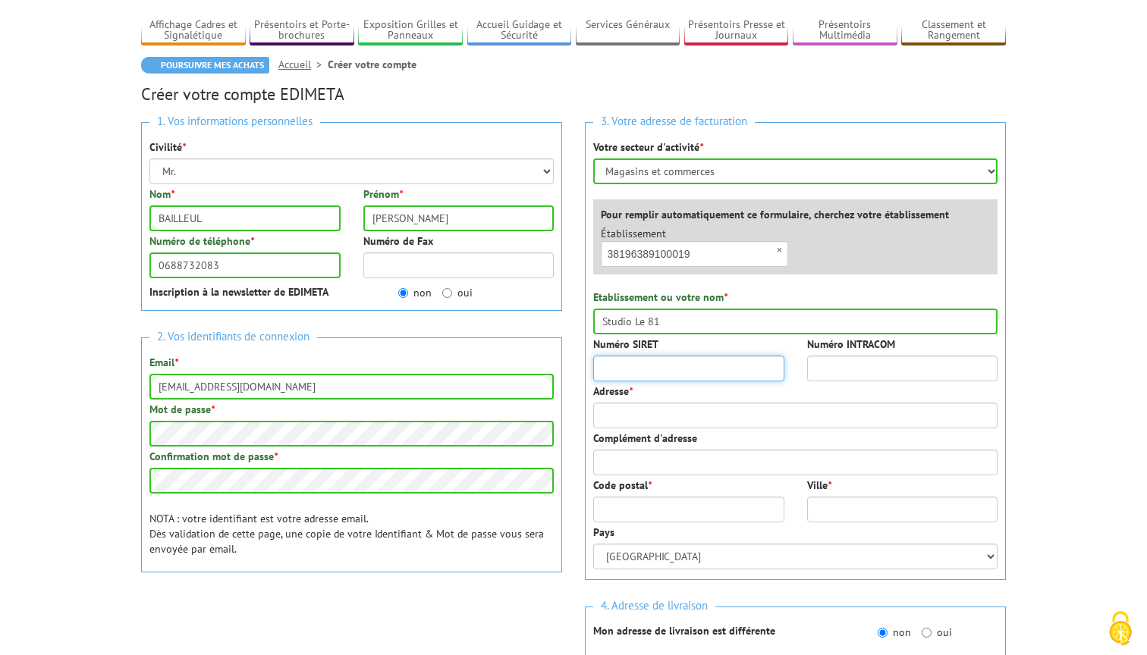
click at [696, 362] on input "Numéro SIRET" at bounding box center [688, 369] width 191 height 26
paste input "38196389100019"
type input "38196389100019"
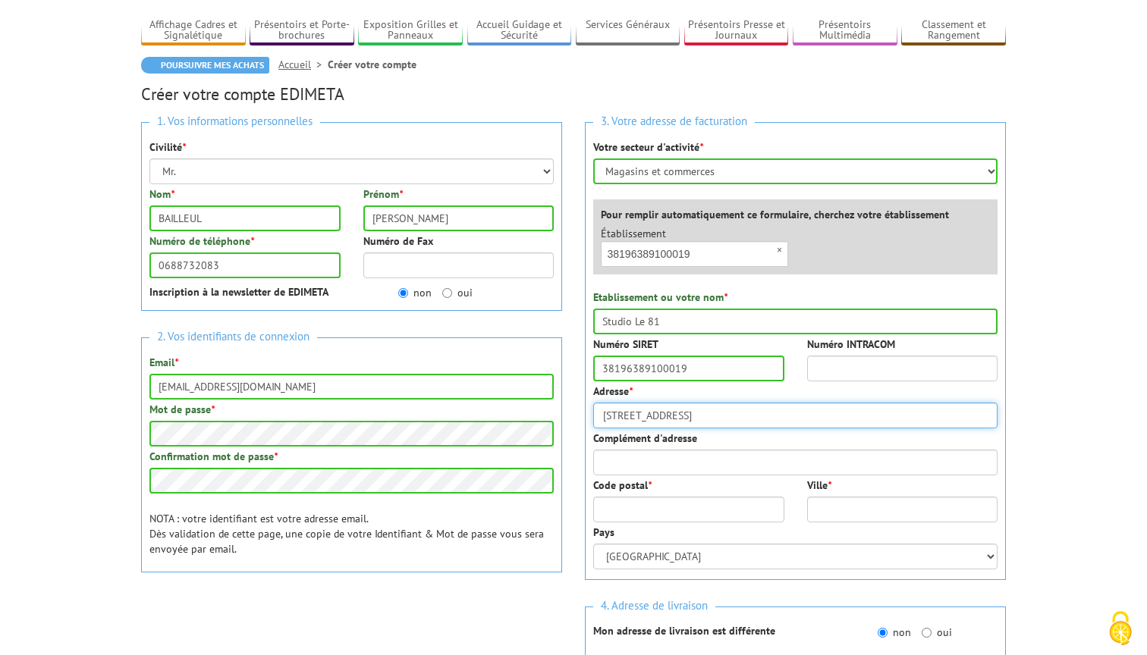
type input "10 place du Champ de Mars"
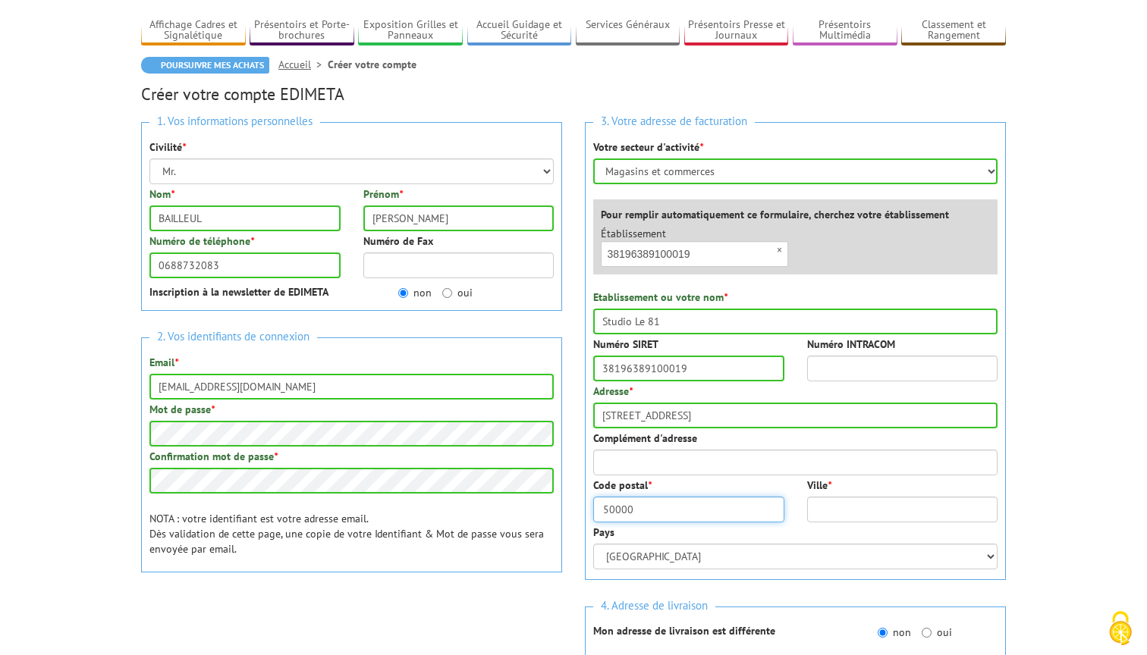
type input "50000"
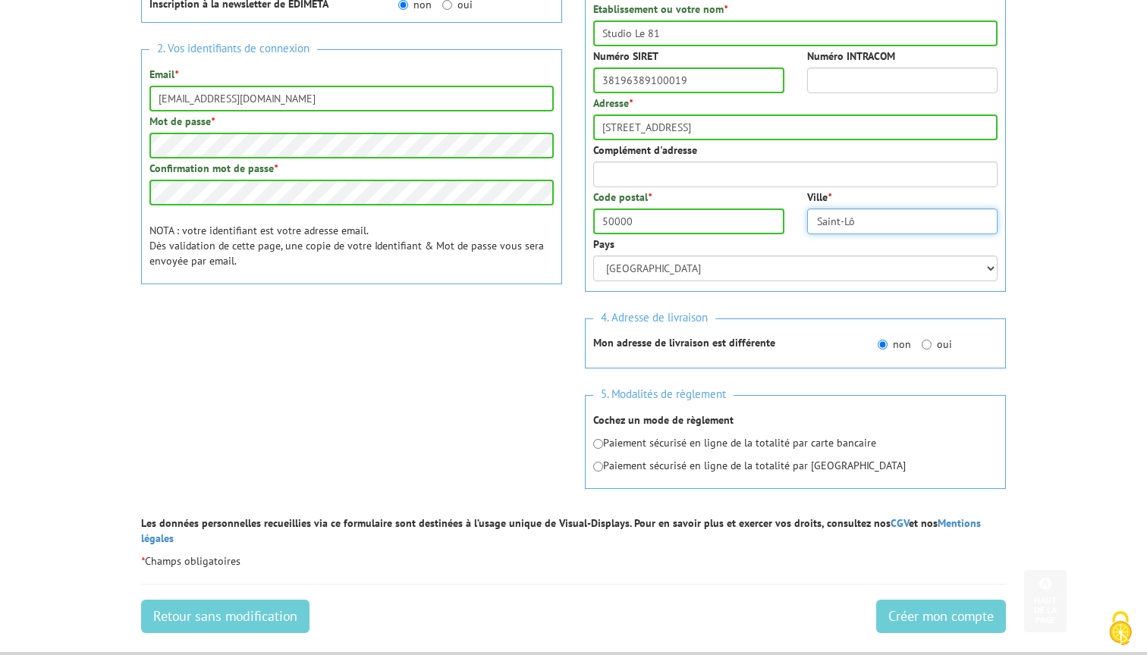
scroll to position [553, 0]
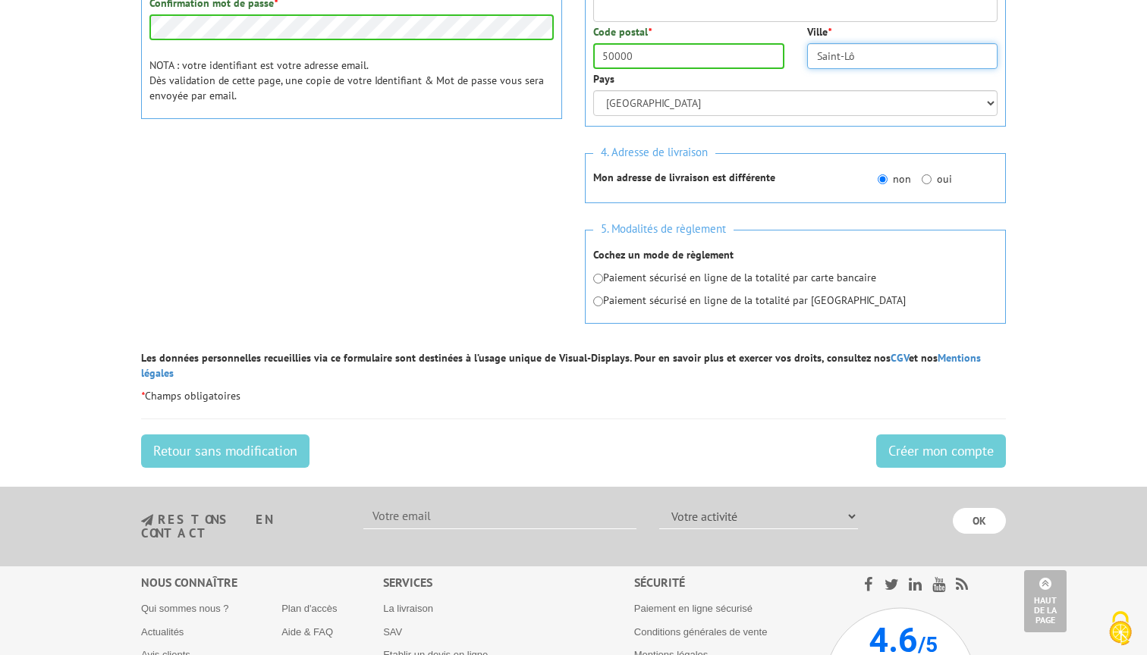
type input "Saint-Lô"
click at [597, 300] on input "radio" at bounding box center [598, 302] width 10 height 10
radio input "true"
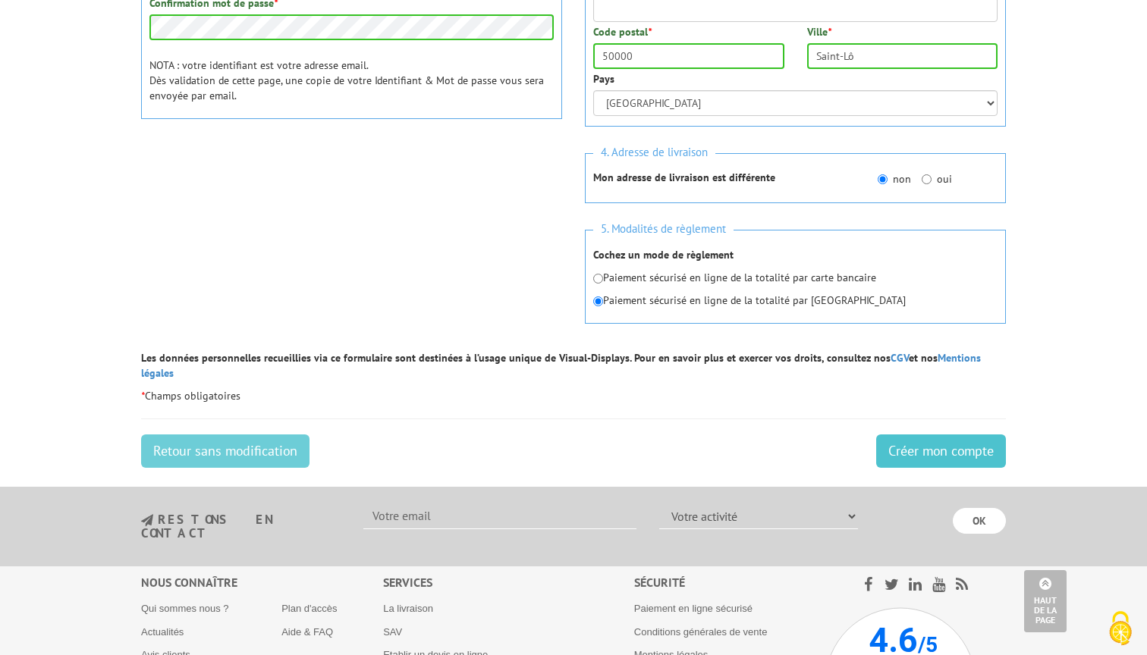
click at [911, 435] on input "Créer mon compte" at bounding box center [941, 451] width 130 height 33
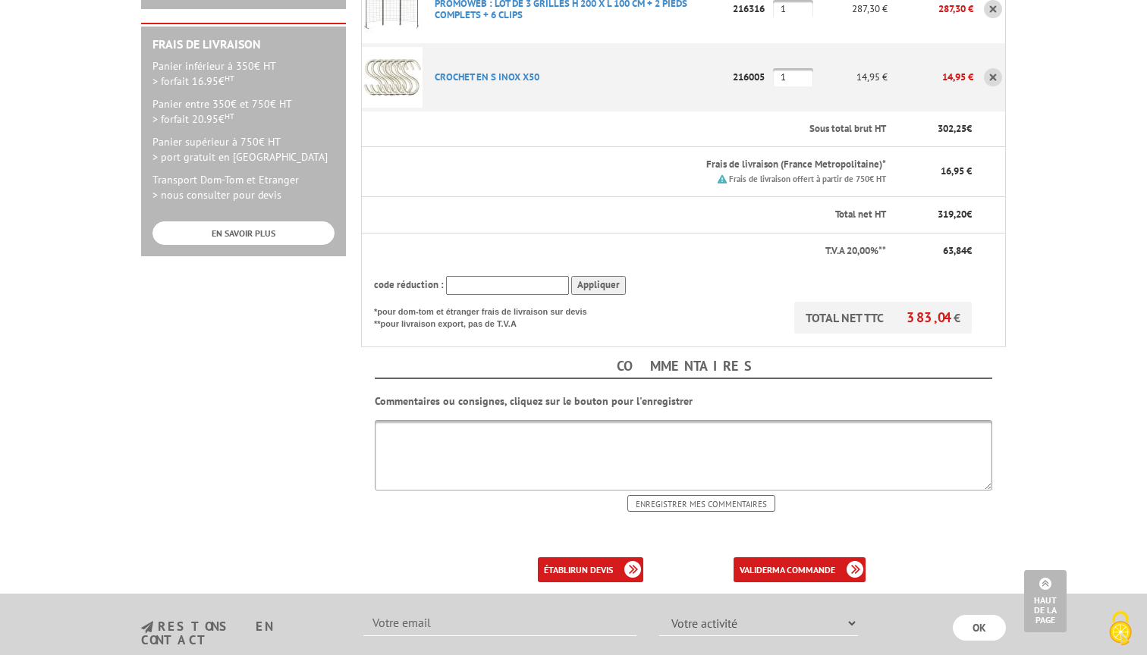
scroll to position [538, 0]
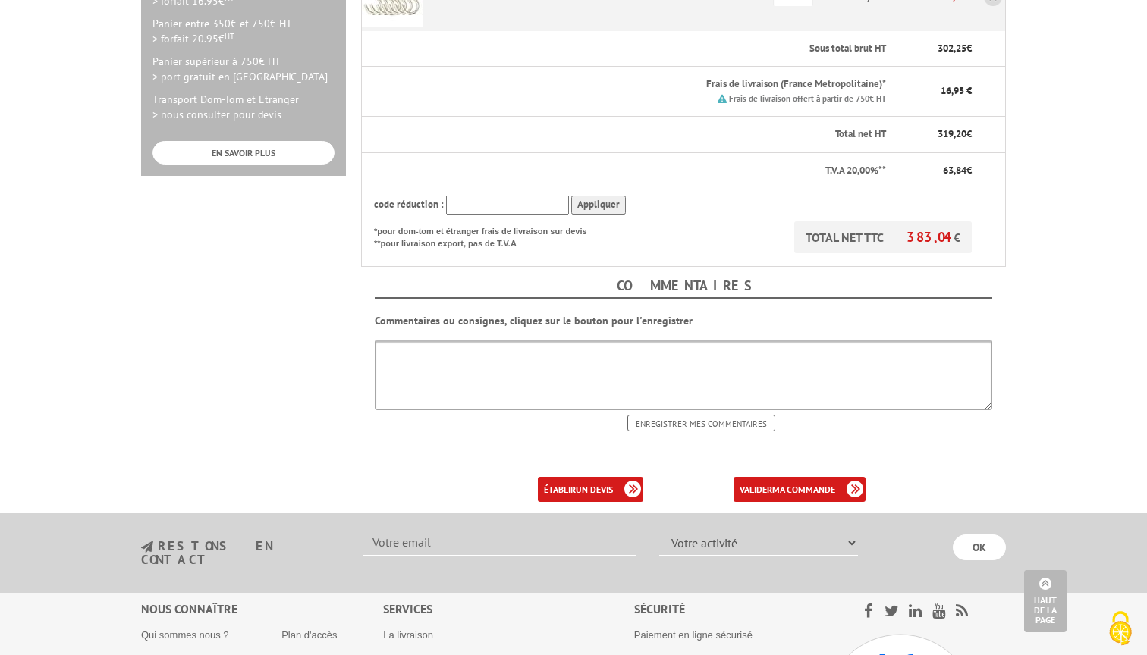
click at [777, 484] on b "ma commande" at bounding box center [803, 489] width 63 height 11
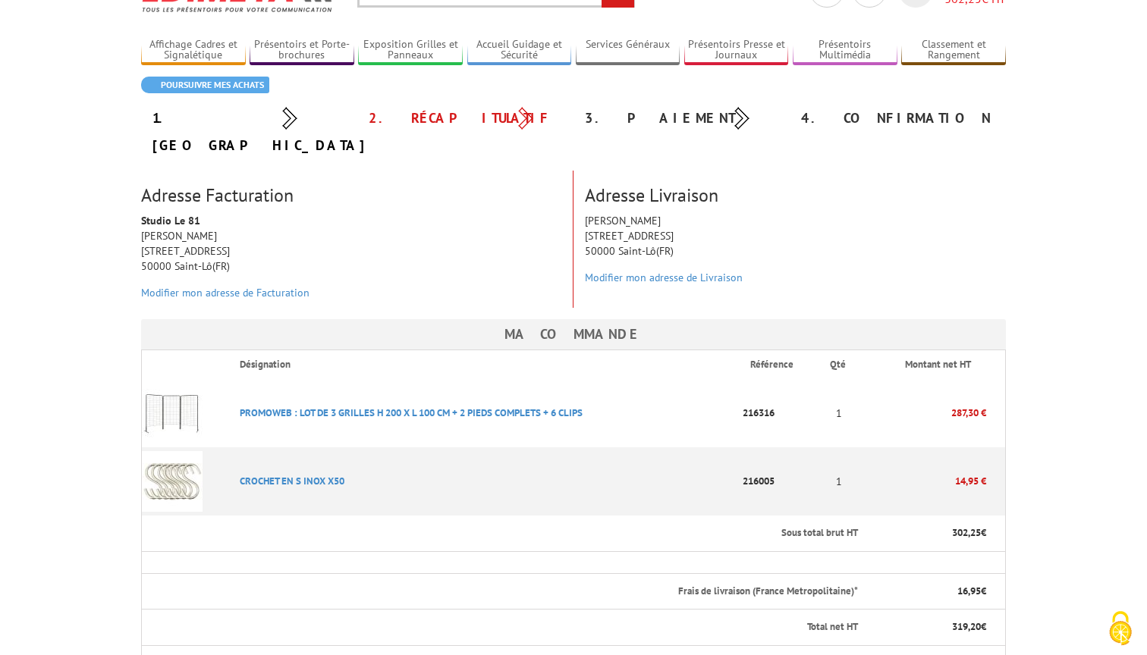
scroll to position [334, 0]
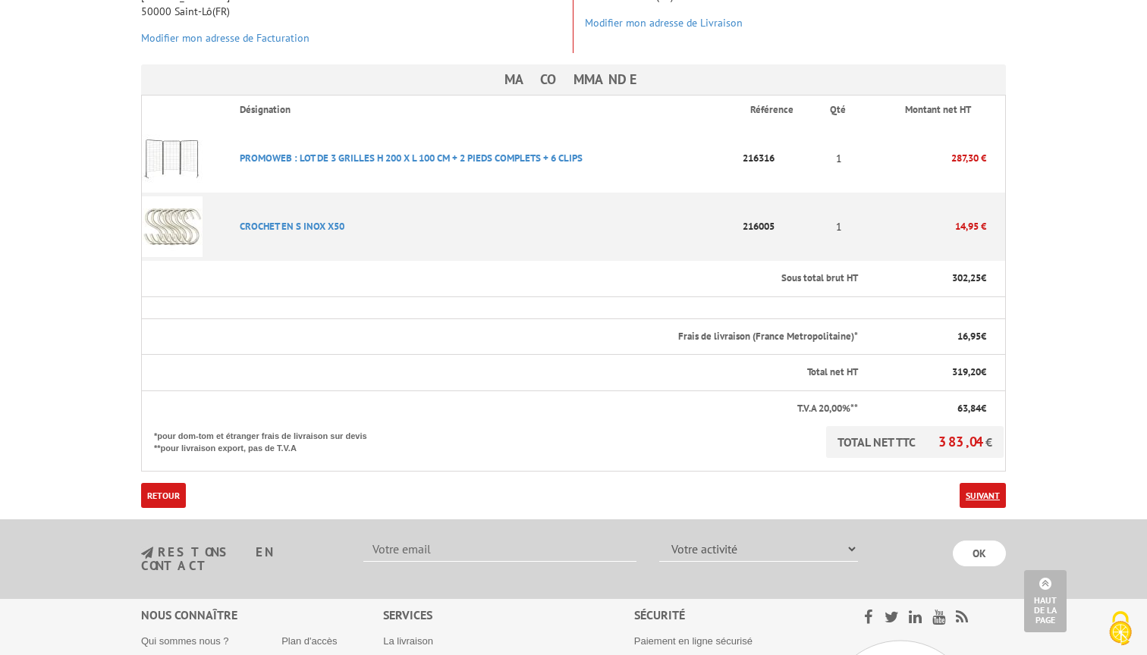
click at [975, 483] on link "Suivant" at bounding box center [982, 495] width 46 height 25
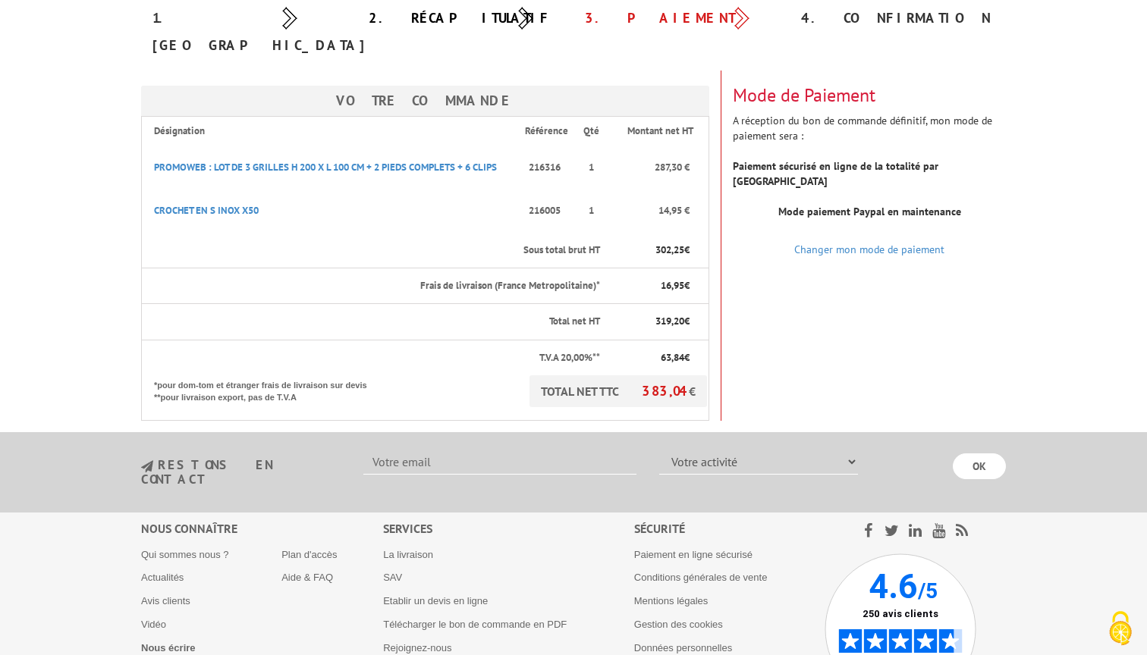
scroll to position [183, 0]
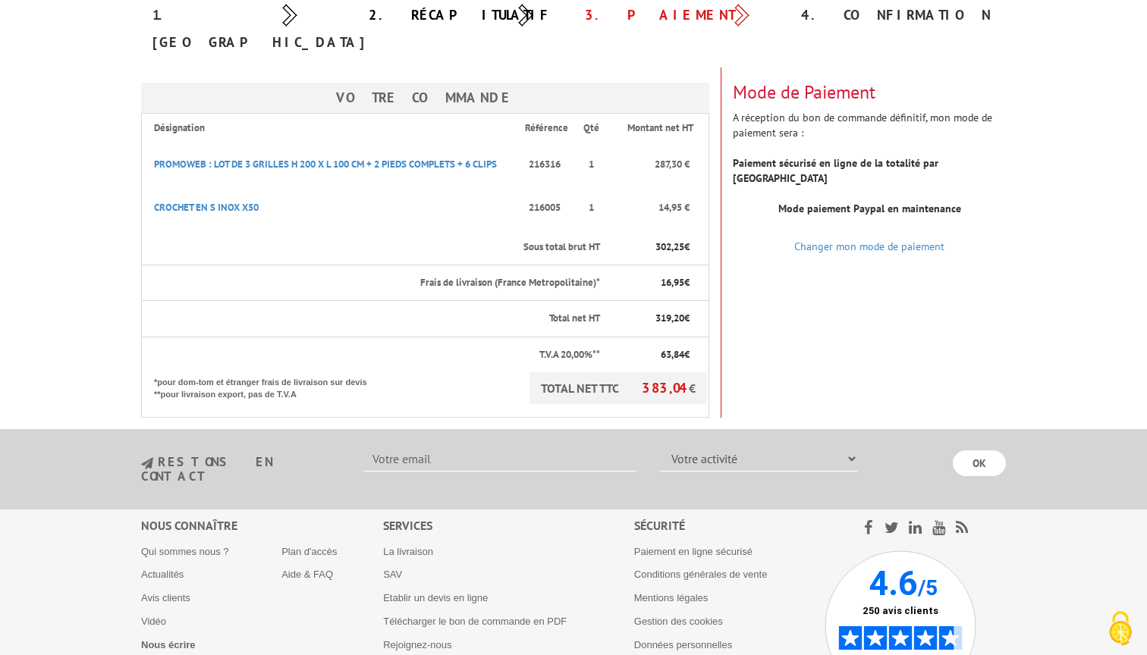
select select "877"
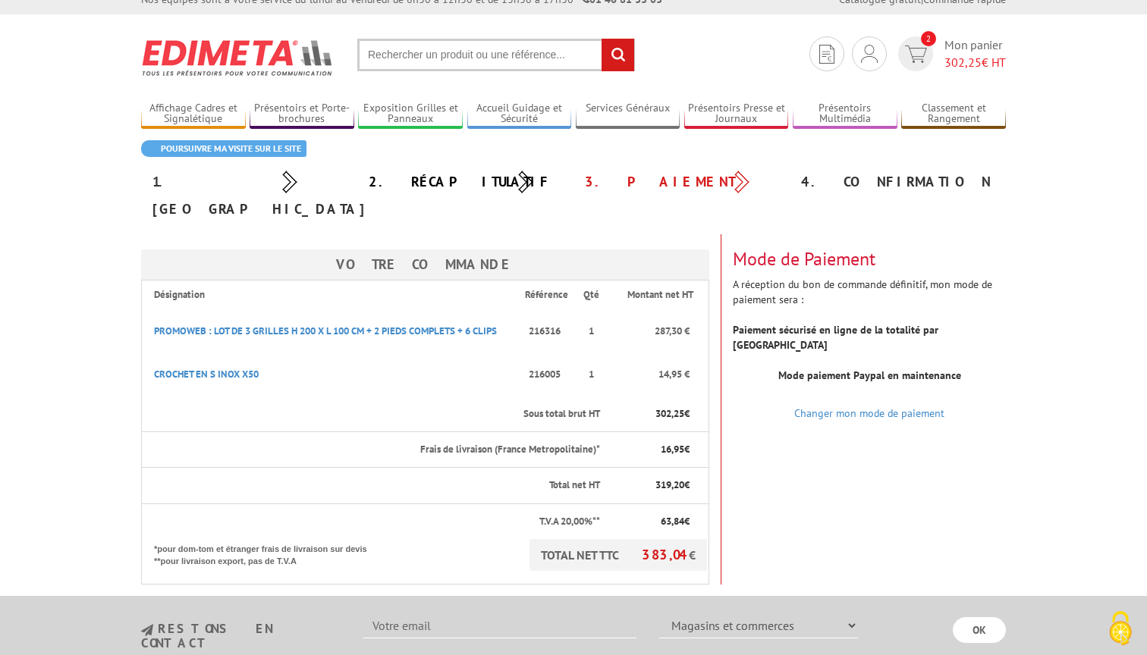
scroll to position [61, 0]
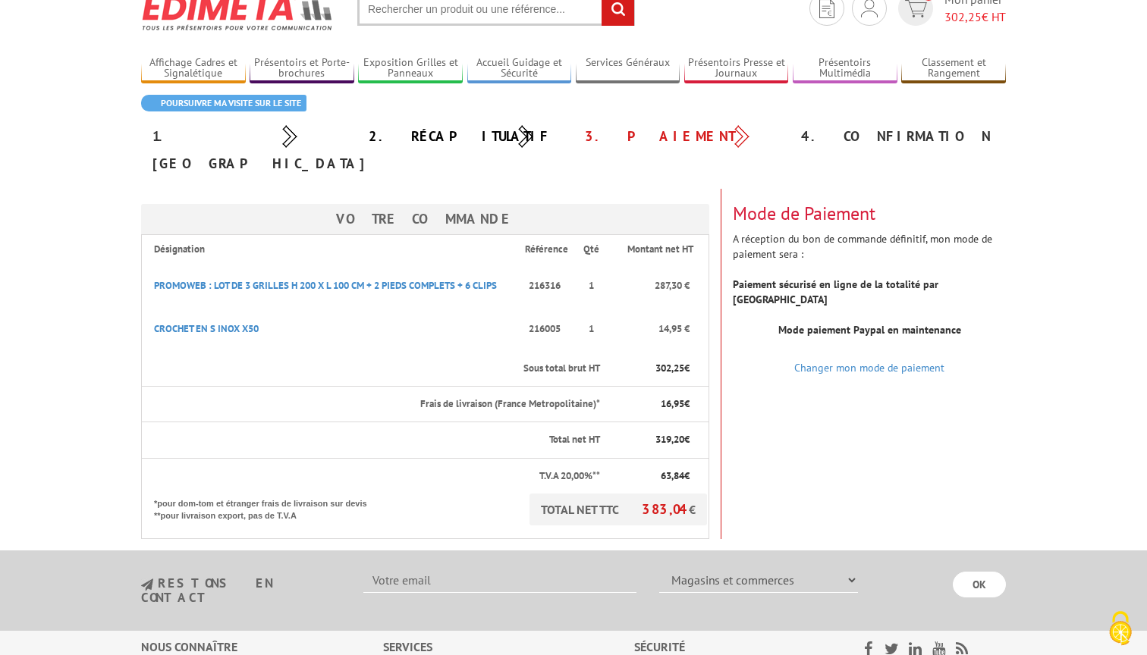
click at [866, 352] on div "Votre Commande Désignation Référence Qté Montant net HT PROMOWEB : LOT DE 3 GRI…" at bounding box center [573, 364] width 887 height 350
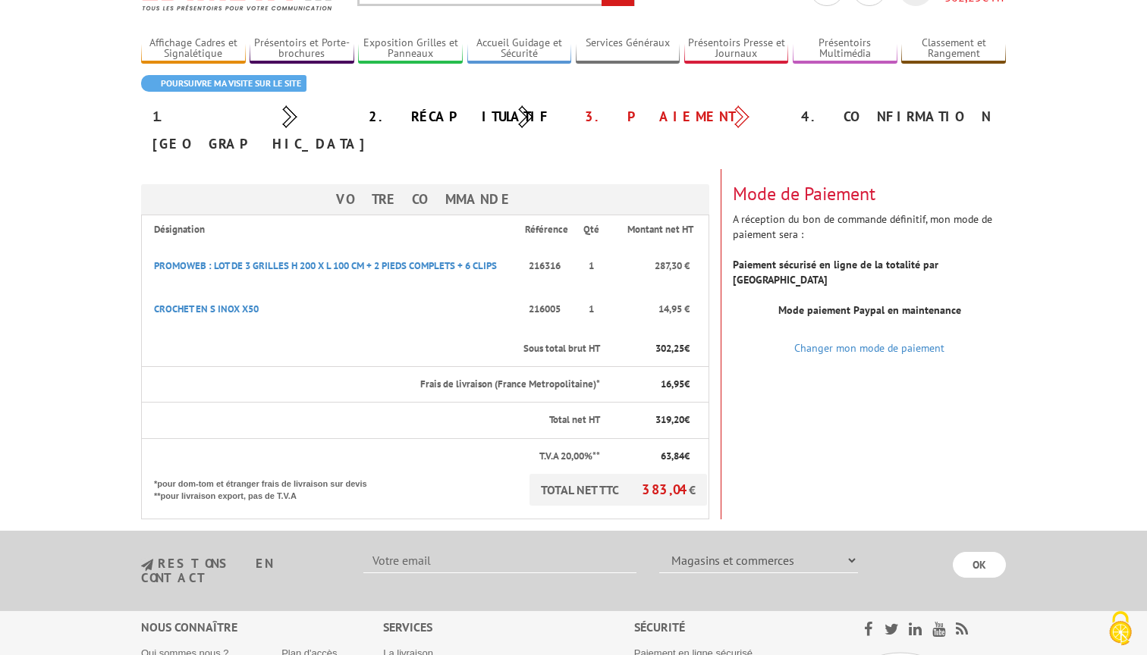
scroll to position [193, 0]
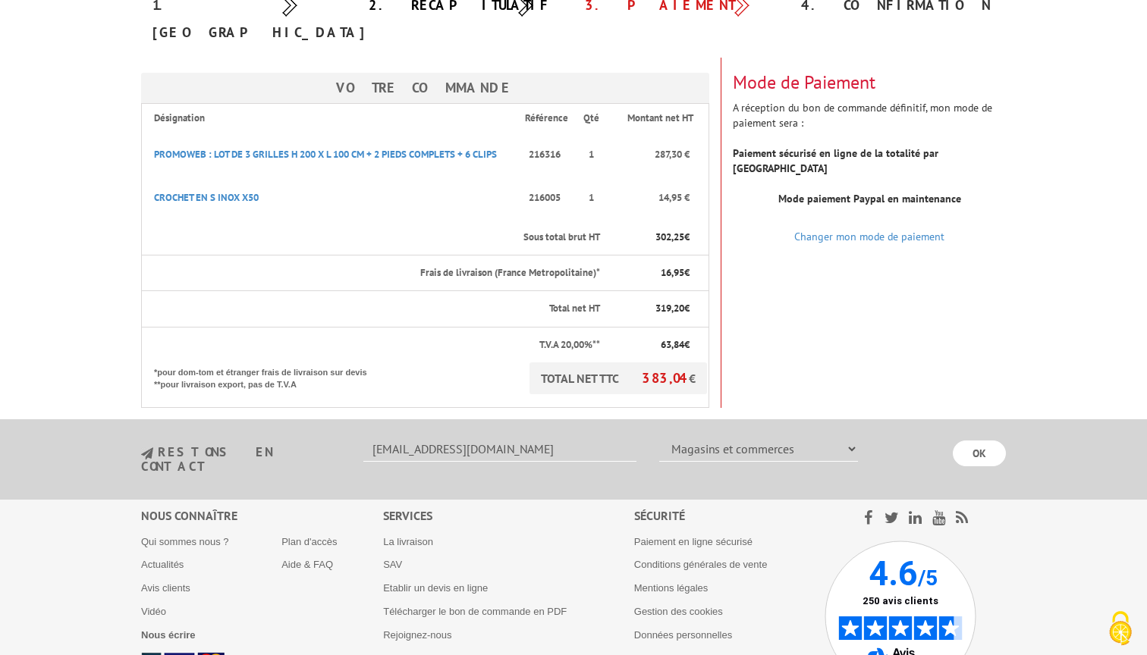
type input "[EMAIL_ADDRESS][DOMAIN_NAME]"
click at [801, 352] on div "Votre Commande Désignation Référence Qté Montant net HT PROMOWEB : LOT DE 3 GRI…" at bounding box center [573, 233] width 887 height 350
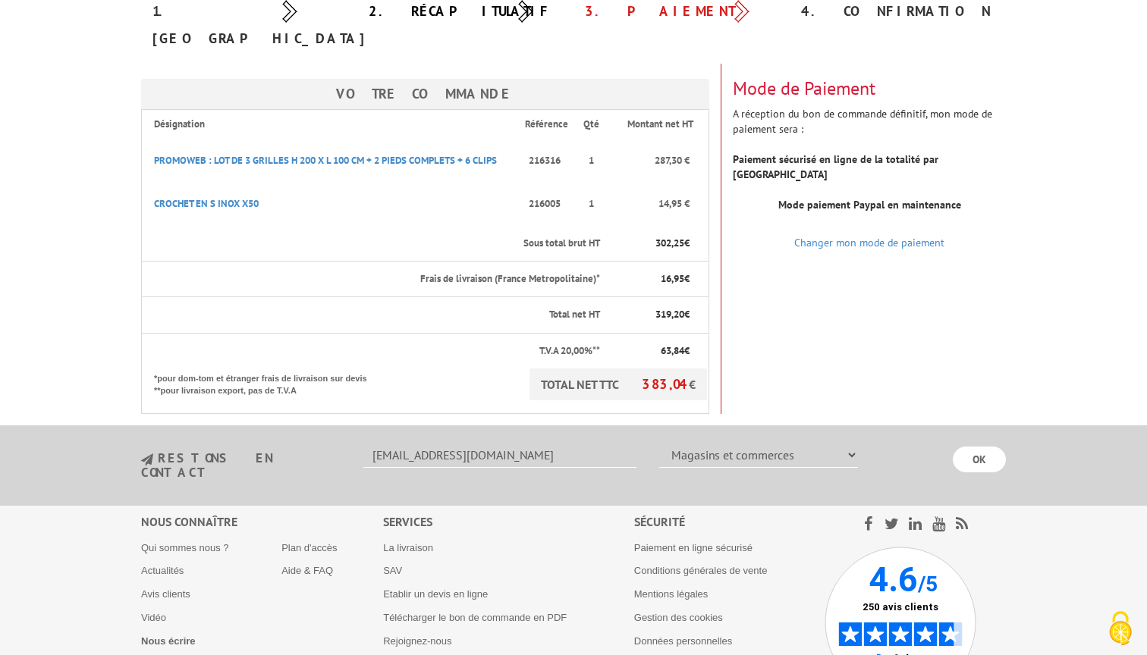
scroll to position [118, 0]
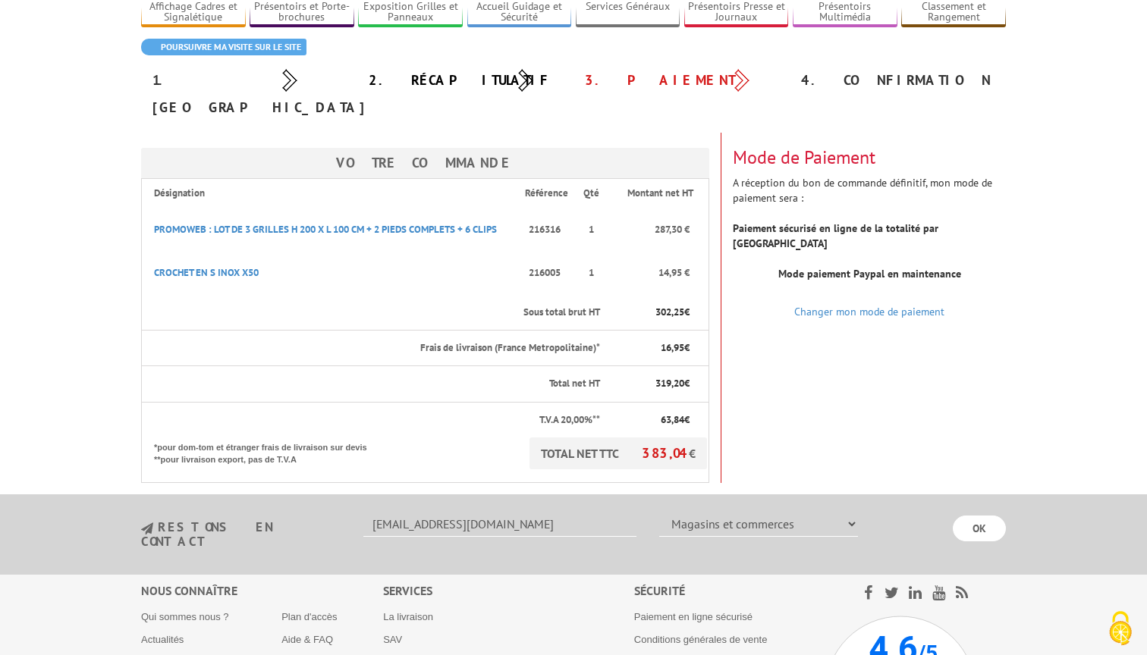
click at [881, 393] on div "Votre Commande Désignation Référence Qté Montant net HT PROMOWEB : LOT DE 3 GRI…" at bounding box center [573, 308] width 887 height 350
click at [878, 373] on div "Votre Commande Désignation Référence Qté Montant net HT PROMOWEB : LOT DE 3 GRI…" at bounding box center [573, 308] width 887 height 350
click at [971, 516] on input "OK" at bounding box center [978, 529] width 53 height 26
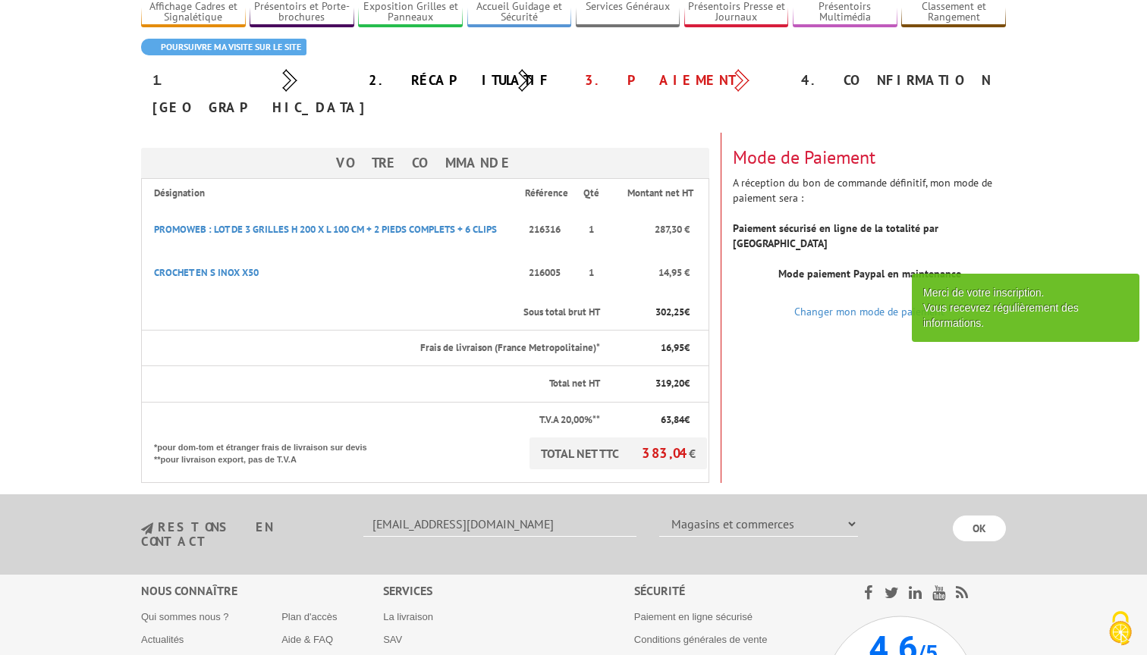
click at [834, 319] on div "Votre Commande Désignation Référence Qté Montant net HT PROMOWEB : LOT DE 3 GRI…" at bounding box center [573, 308] width 887 height 350
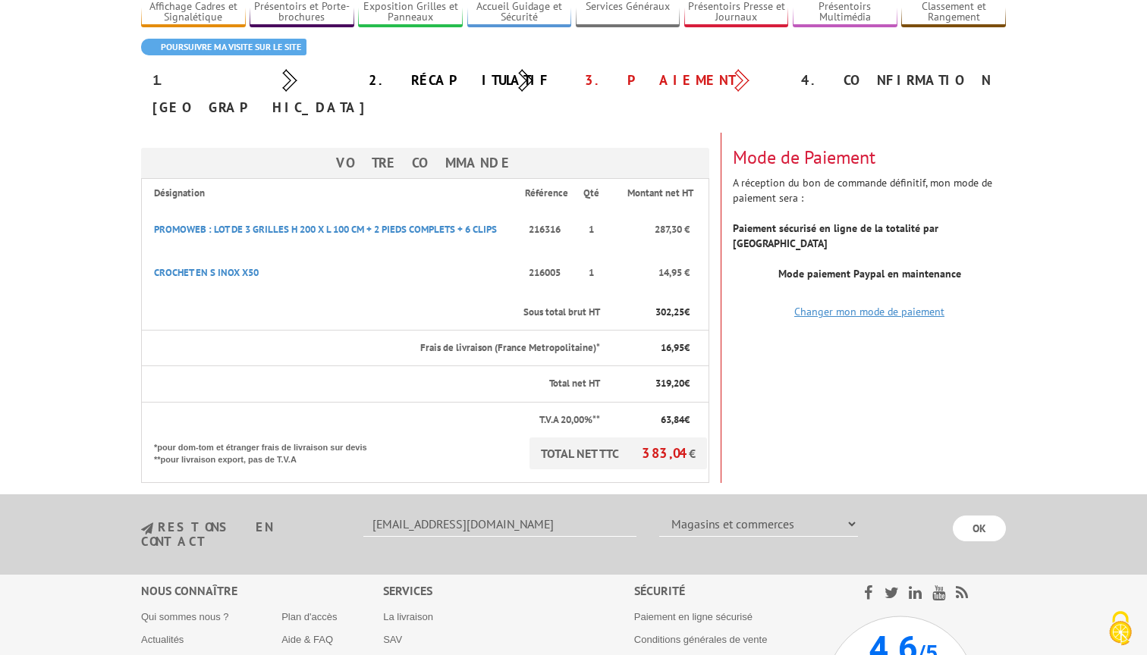
click at [843, 305] on link "Changer mon mode de paiement" at bounding box center [869, 312] width 150 height 14
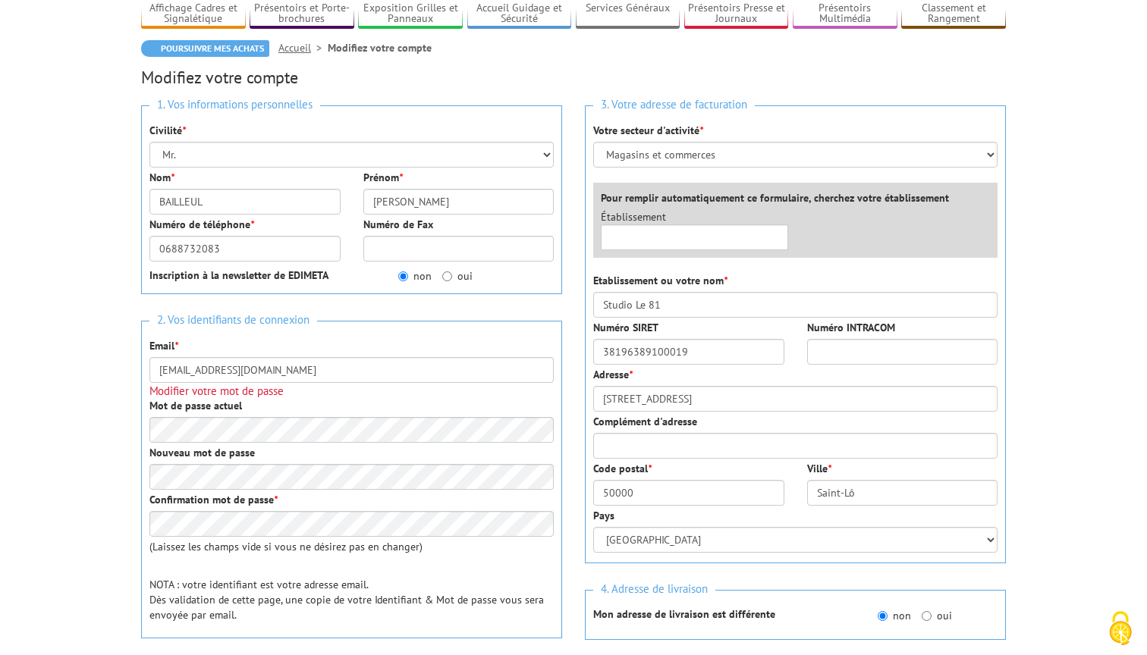
scroll to position [182, 0]
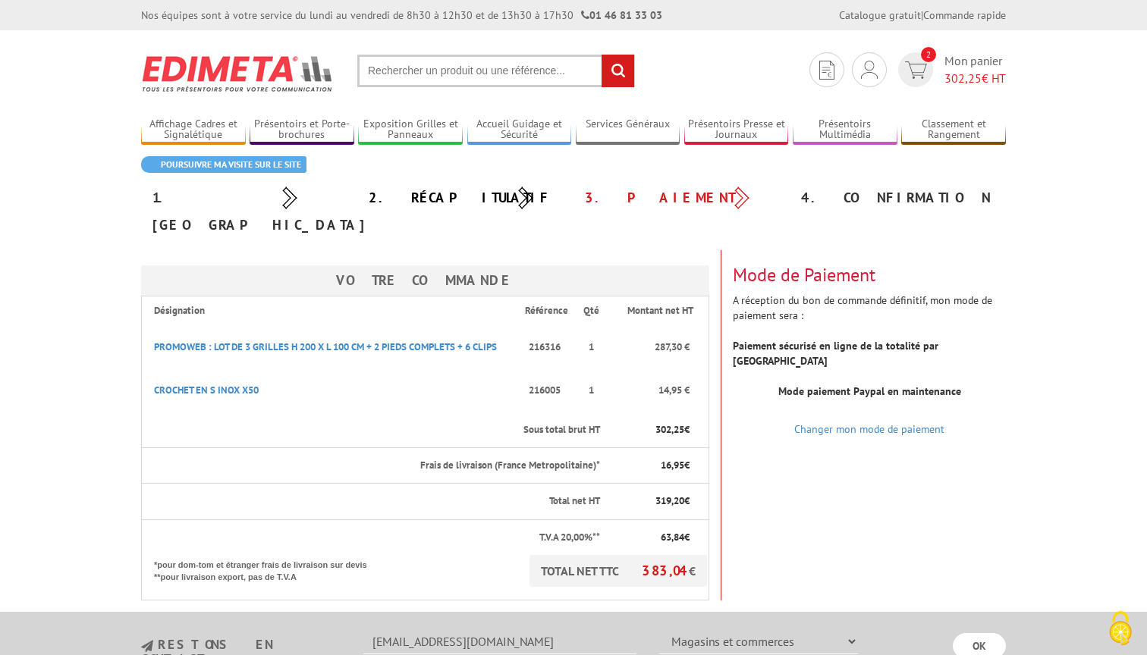
select select "877"
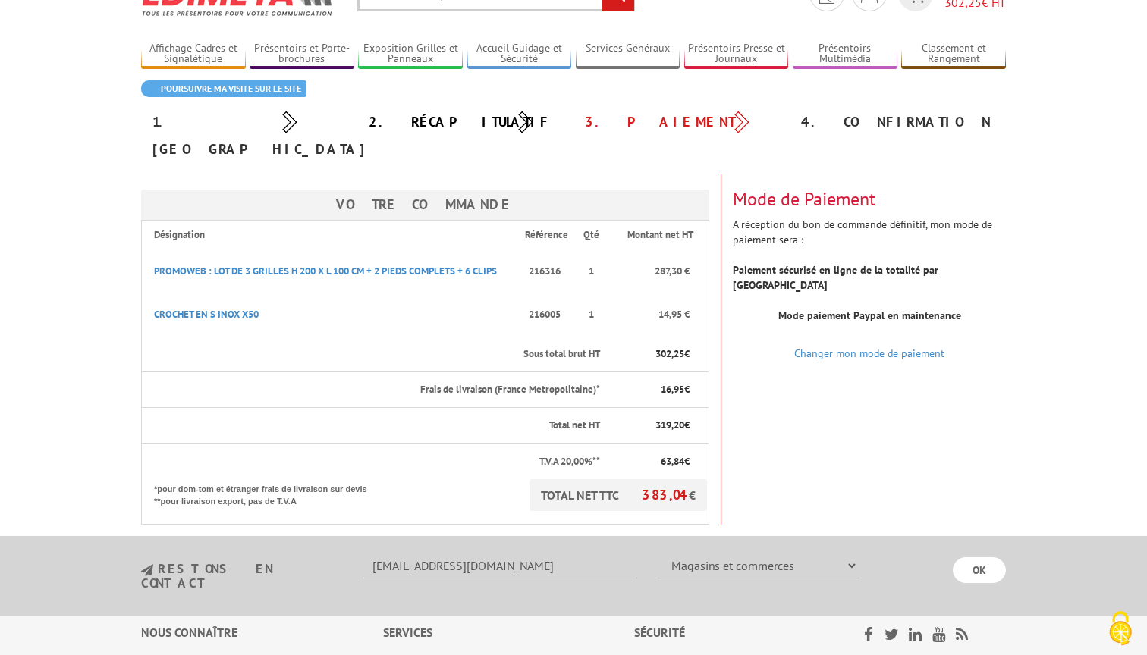
scroll to position [144, 0]
